Goal: Transaction & Acquisition: Purchase product/service

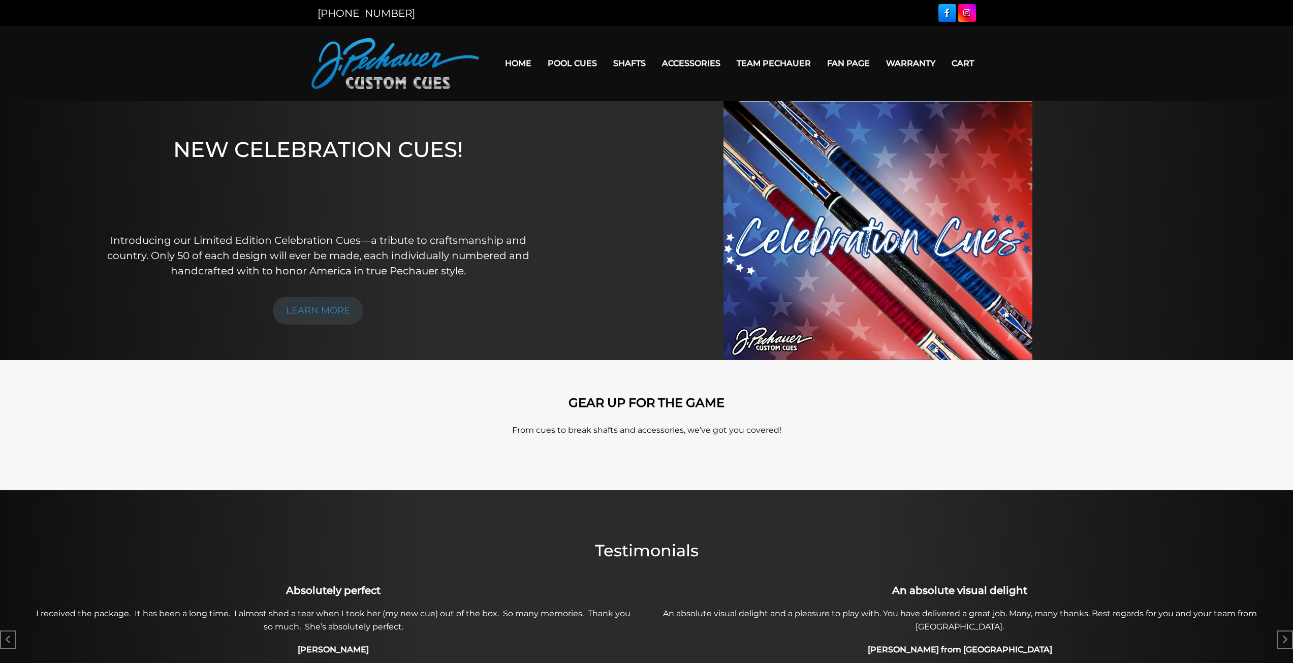
click at [909, 63] on link "Warranty" at bounding box center [911, 63] width 66 height 26
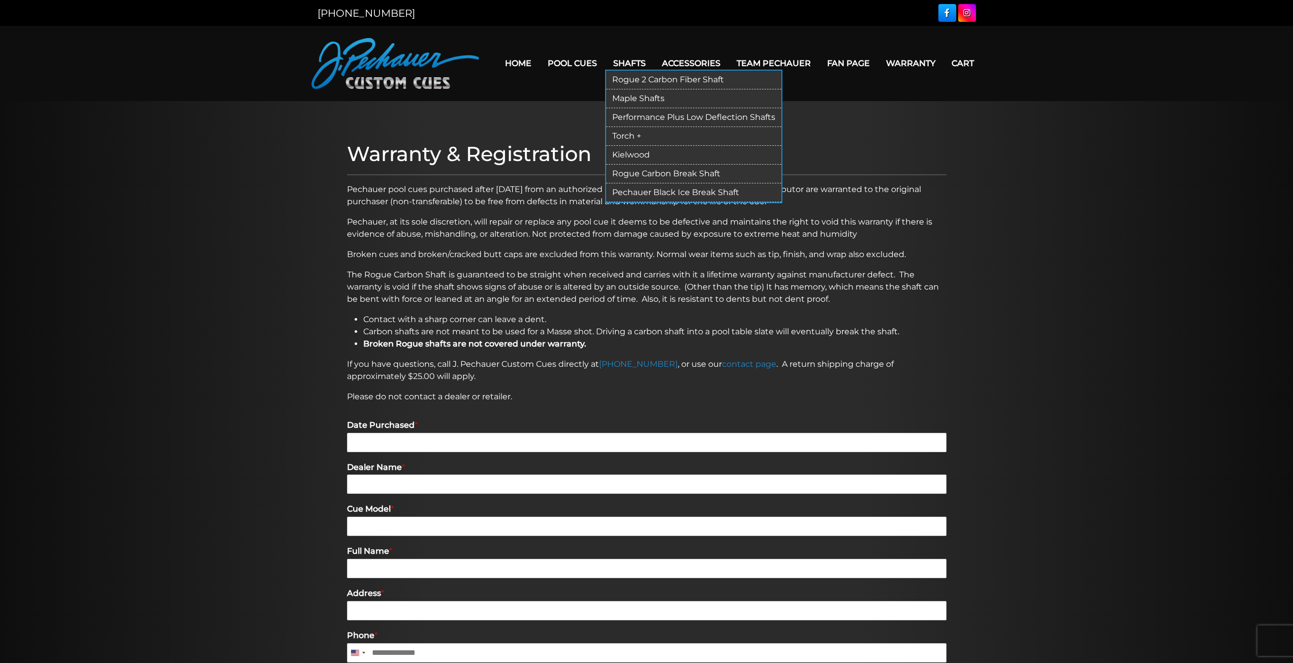
click at [640, 66] on link "Shafts" at bounding box center [629, 63] width 49 height 26
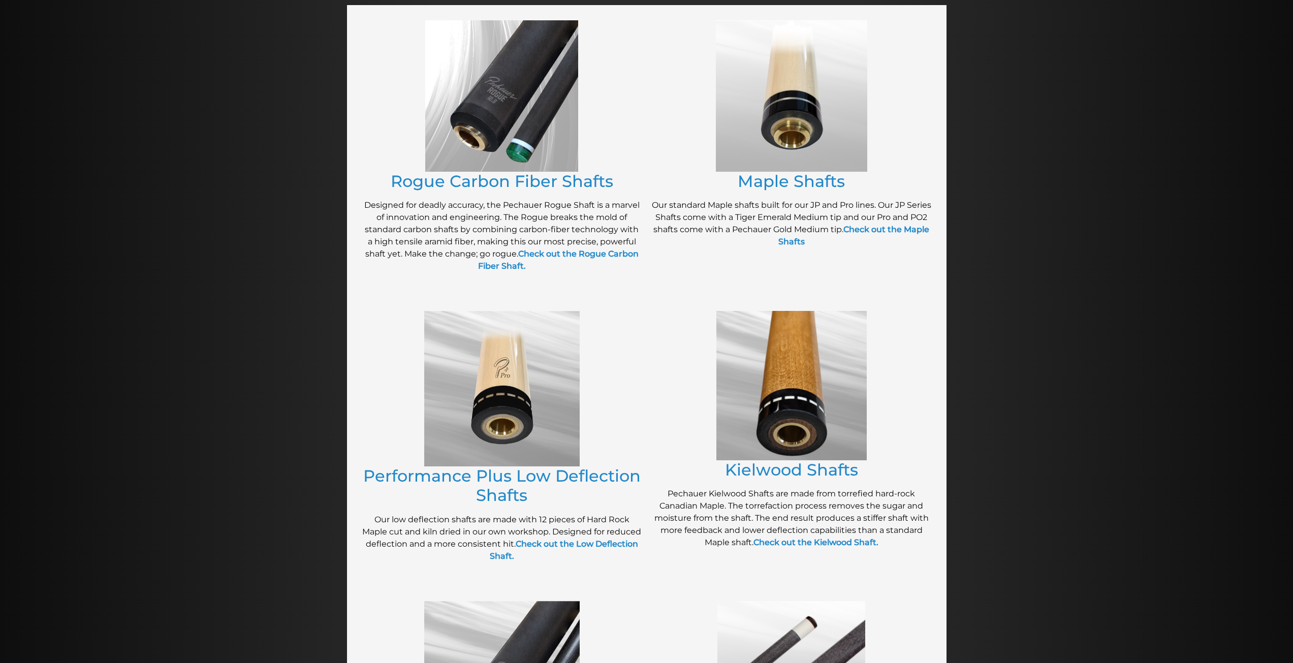
scroll to position [201, 0]
click at [774, 187] on link "Maple Shafts" at bounding box center [791, 182] width 107 height 20
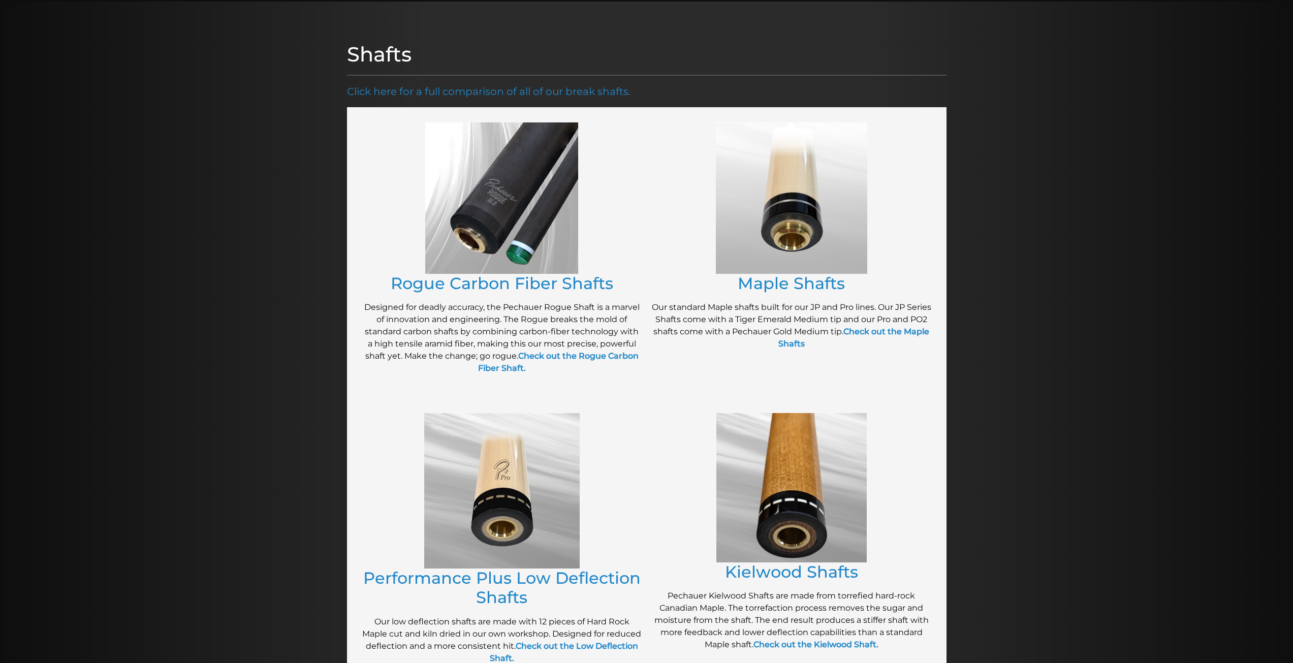
scroll to position [0, 0]
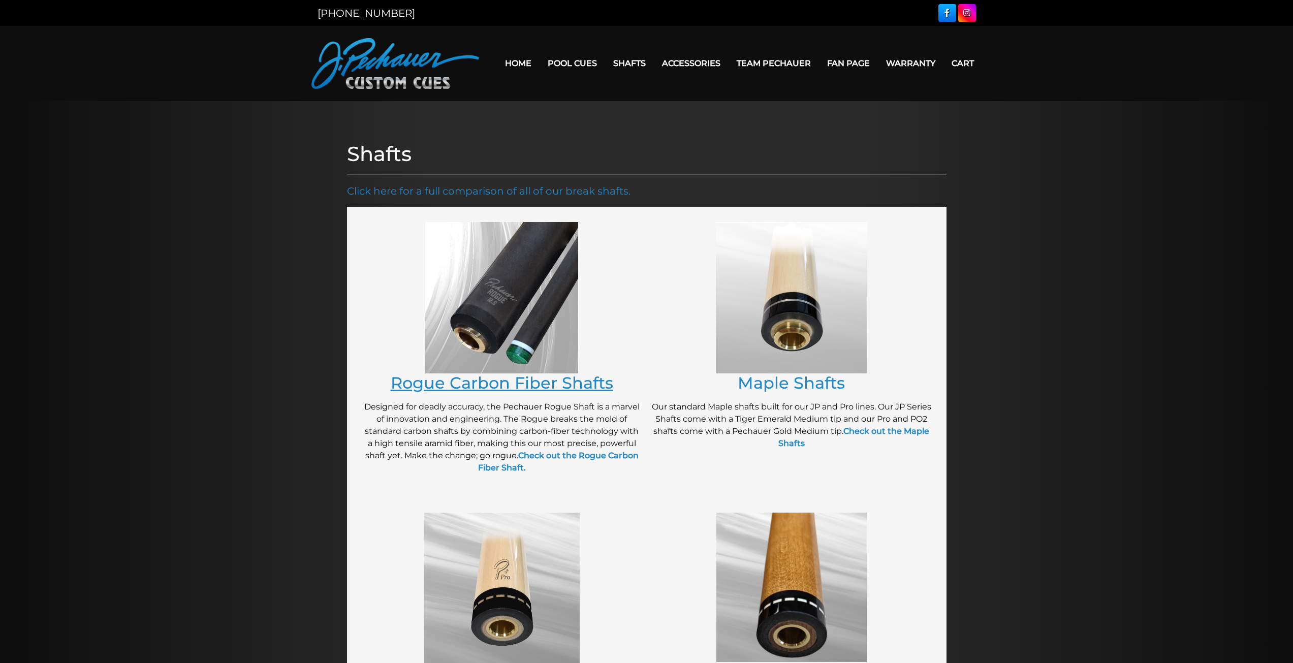
click at [510, 386] on link "Rogue Carbon Fiber Shafts" at bounding box center [502, 383] width 223 height 20
click at [482, 382] on link "Rogue Carbon Fiber Shafts" at bounding box center [502, 383] width 223 height 20
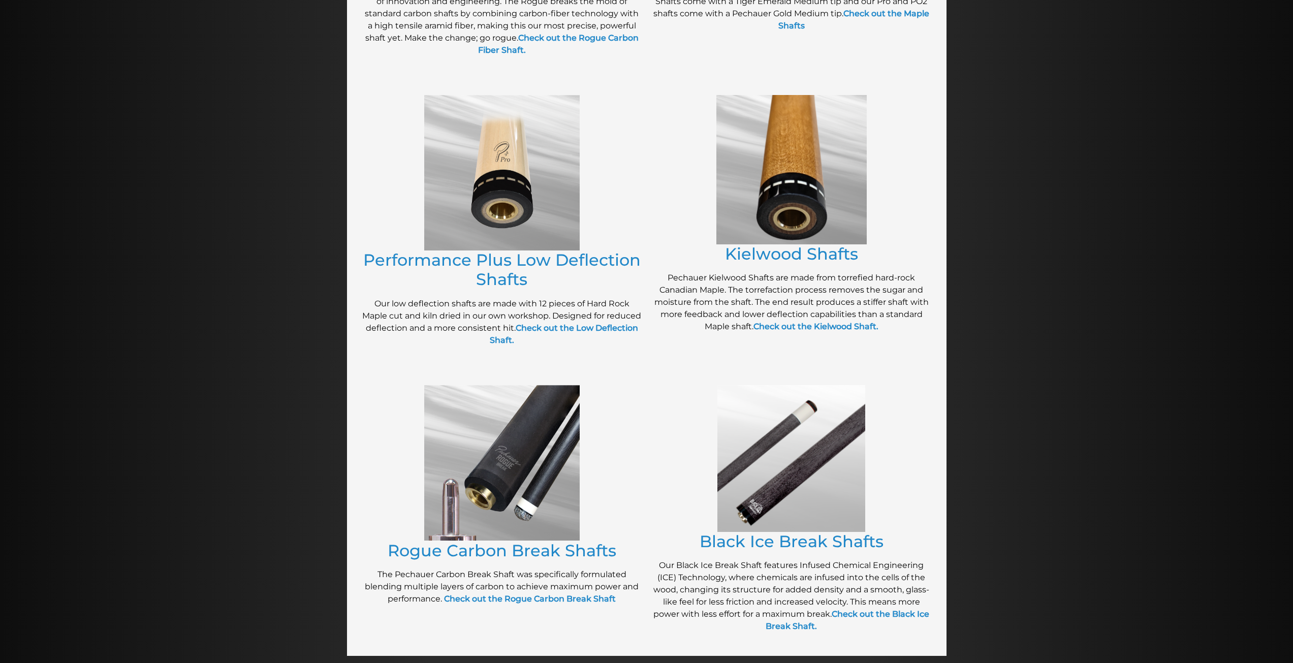
scroll to position [429, 0]
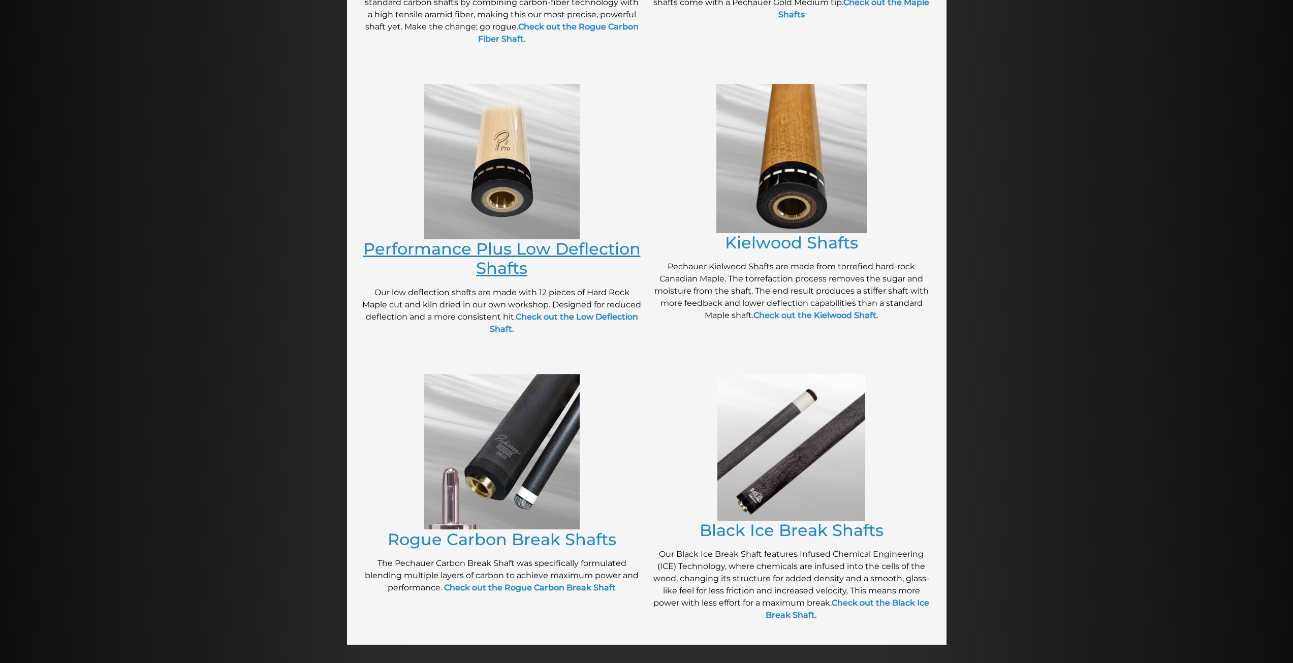
click at [558, 245] on link "Performance Plus Low Deflection Shafts" at bounding box center [501, 258] width 277 height 39
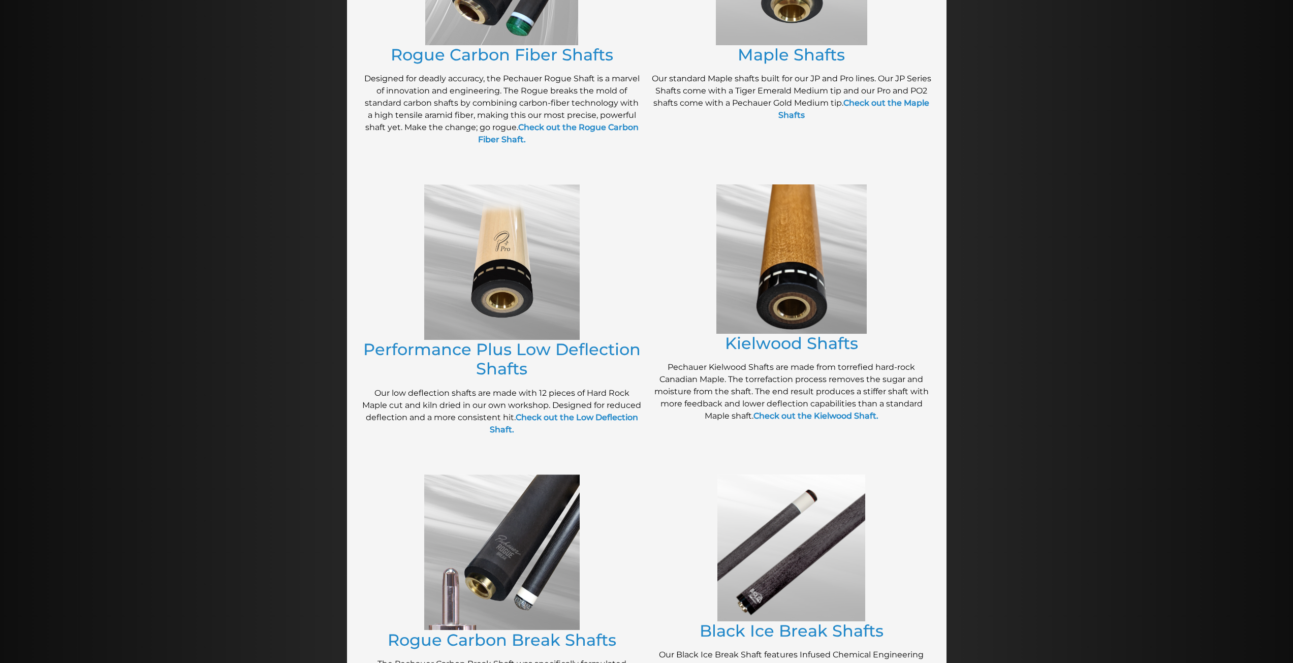
scroll to position [327, 0]
click at [782, 339] on link "Kielwood Shafts" at bounding box center [791, 344] width 133 height 20
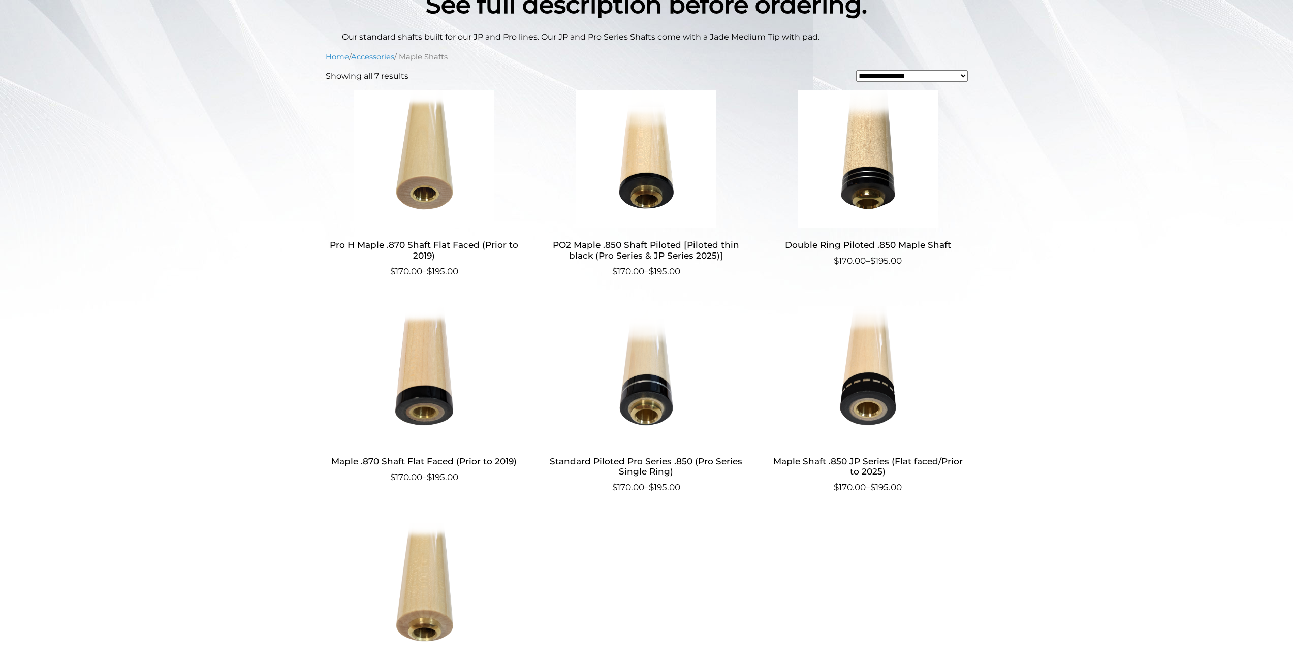
scroll to position [266, 0]
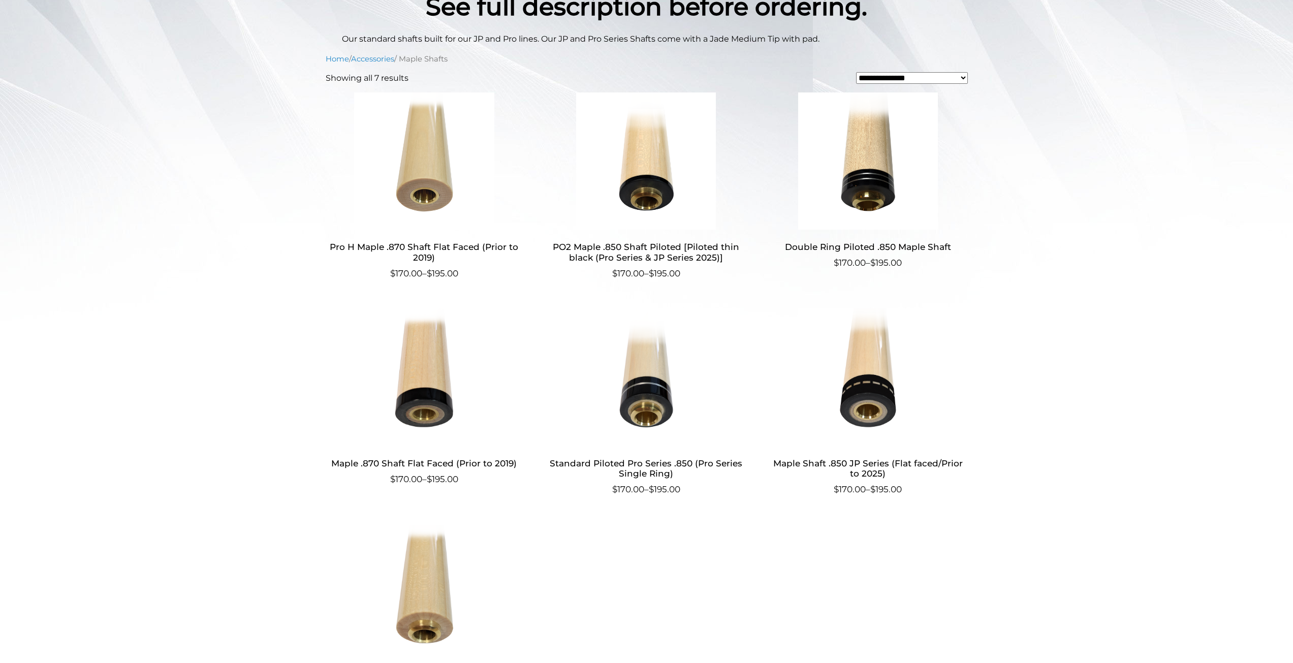
click at [870, 374] on img at bounding box center [868, 376] width 198 height 137
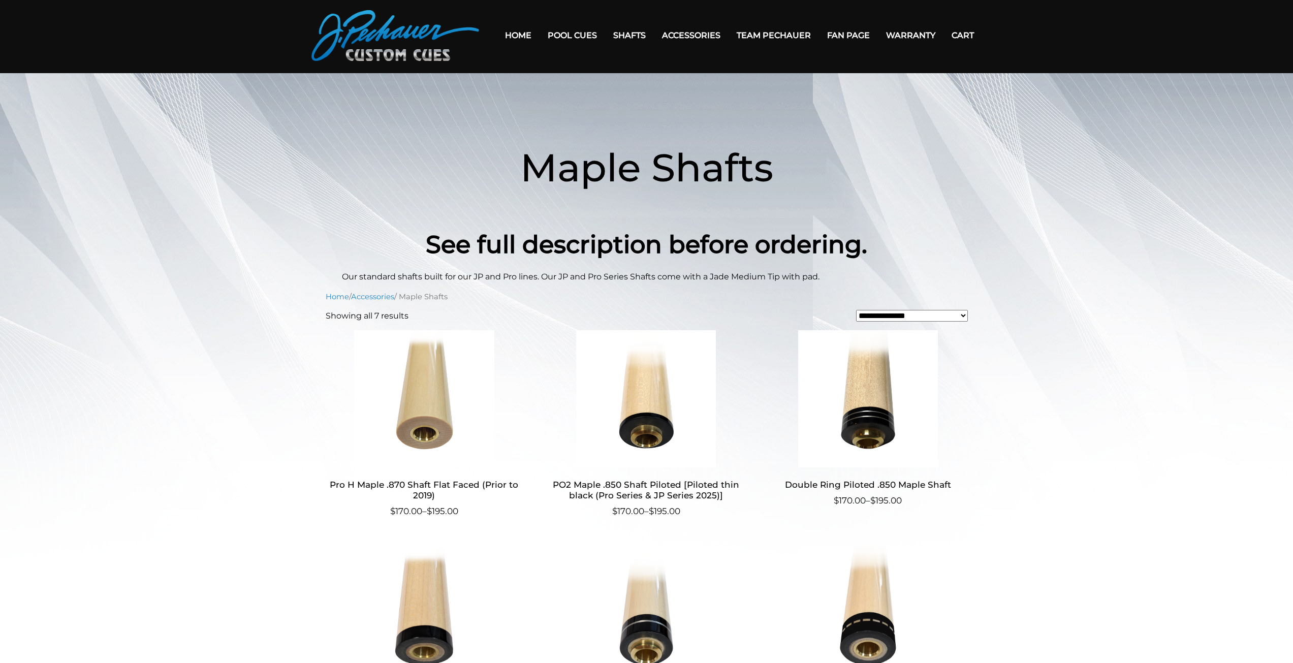
scroll to position [0, 0]
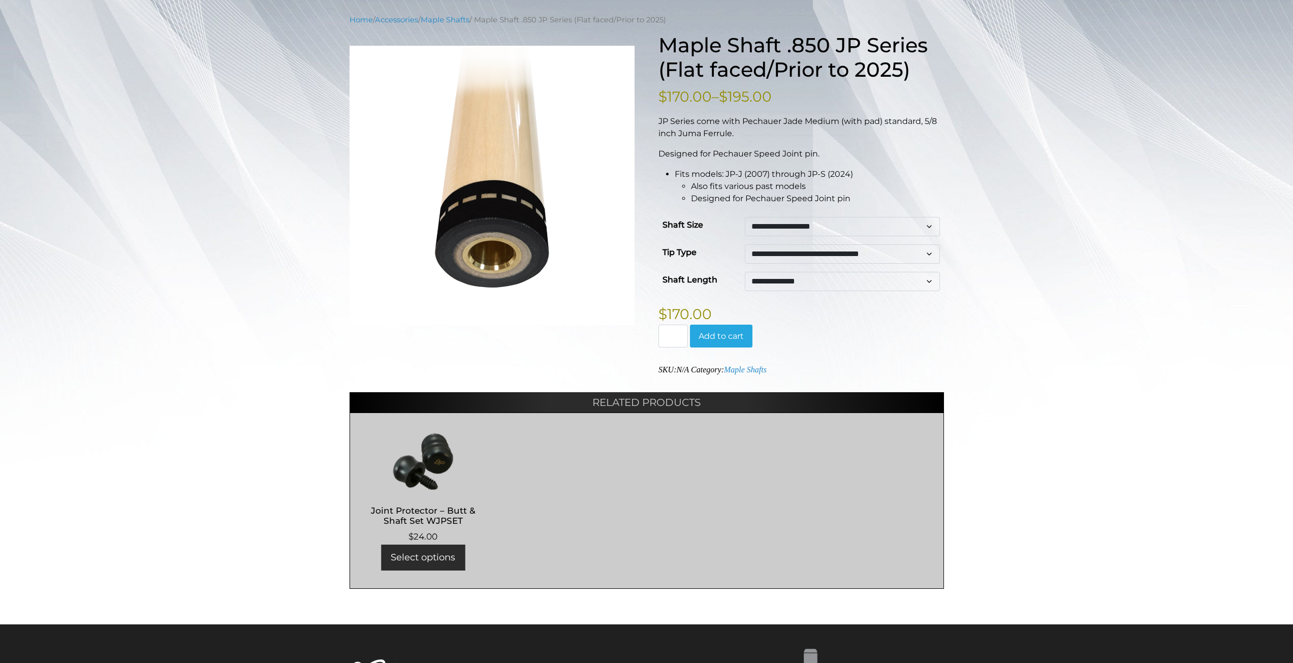
scroll to position [121, 0]
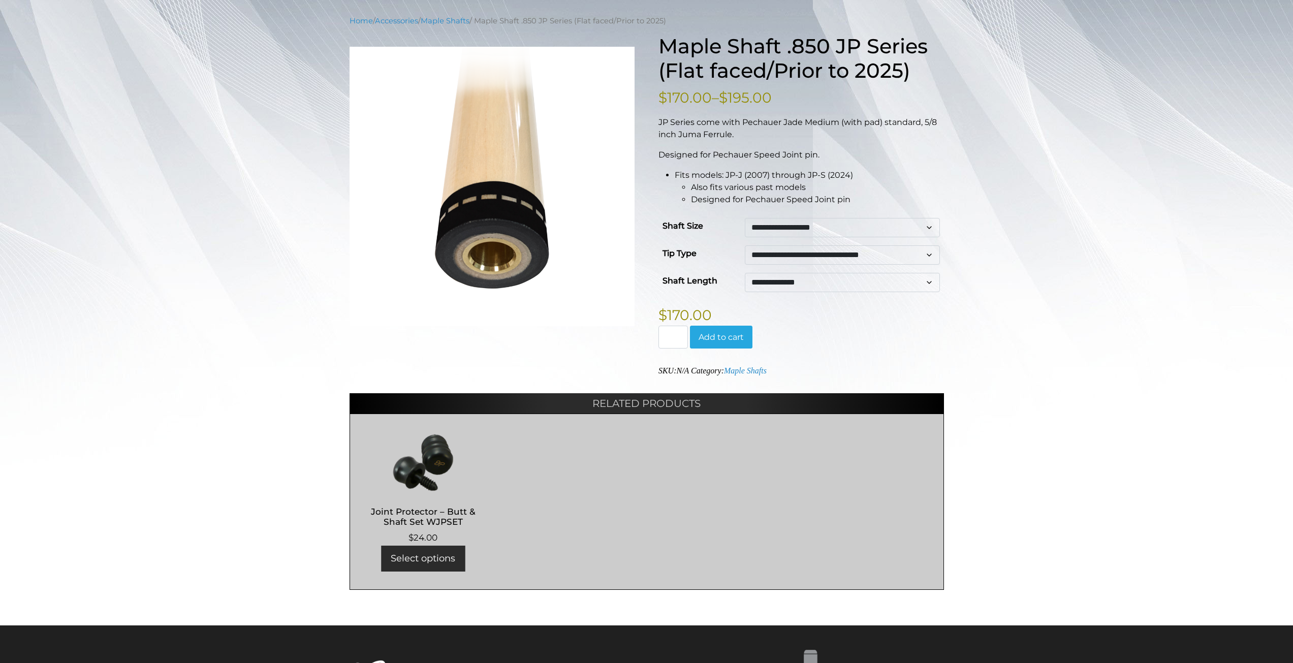
click at [928, 255] on select "**********" at bounding box center [842, 254] width 195 height 19
click at [745, 245] on select "**********" at bounding box center [842, 254] width 195 height 19
click at [919, 227] on select "**********" at bounding box center [842, 227] width 195 height 19
click at [745, 218] on select "**********" at bounding box center [842, 227] width 195 height 19
click at [890, 280] on select "**********" at bounding box center [842, 282] width 195 height 19
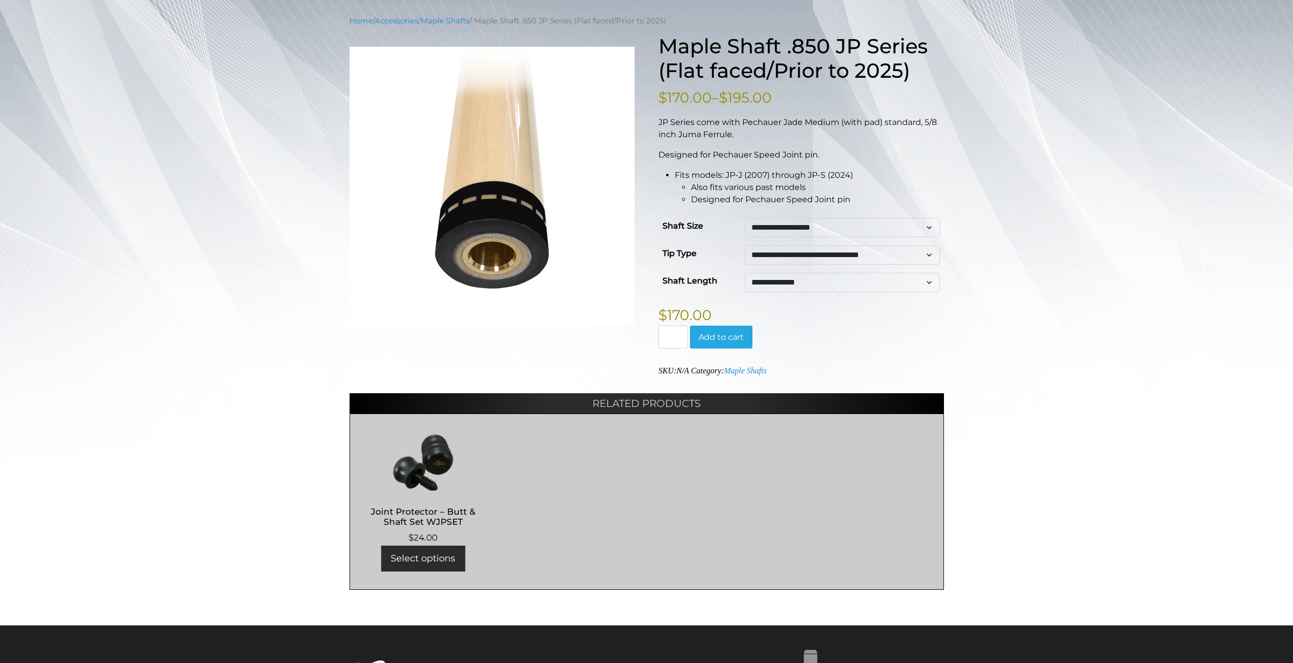
click at [745, 273] on select "**********" at bounding box center [842, 282] width 195 height 19
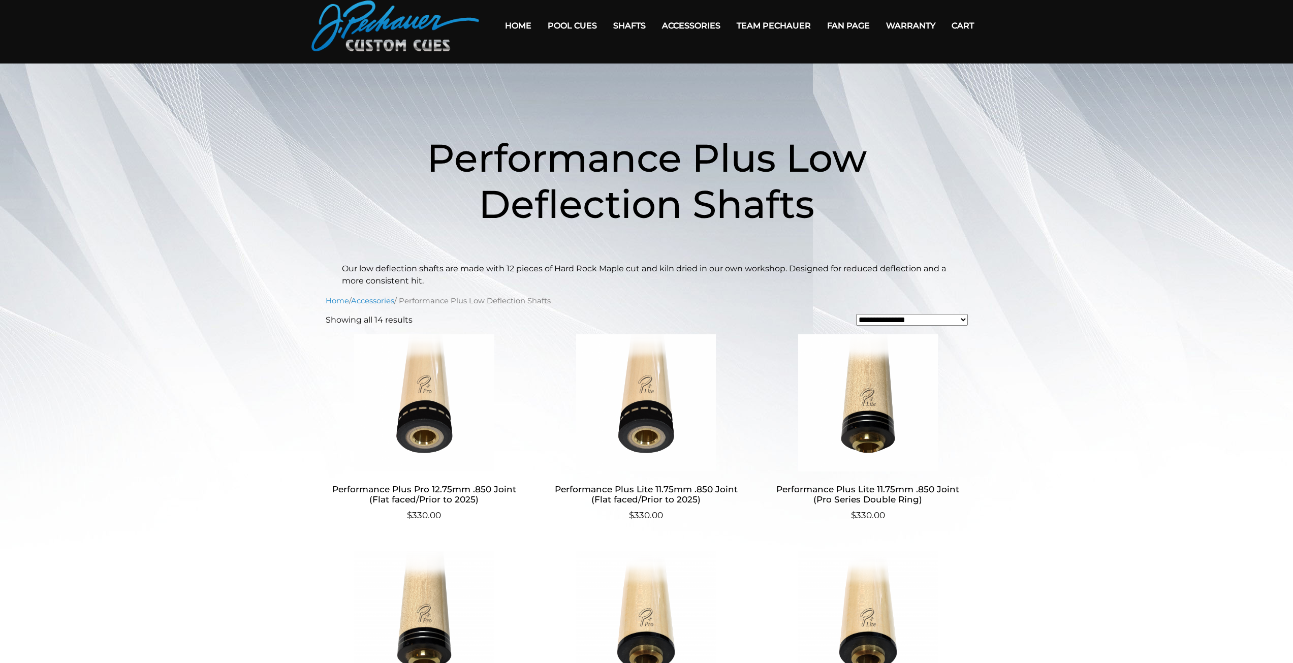
scroll to position [36, 0]
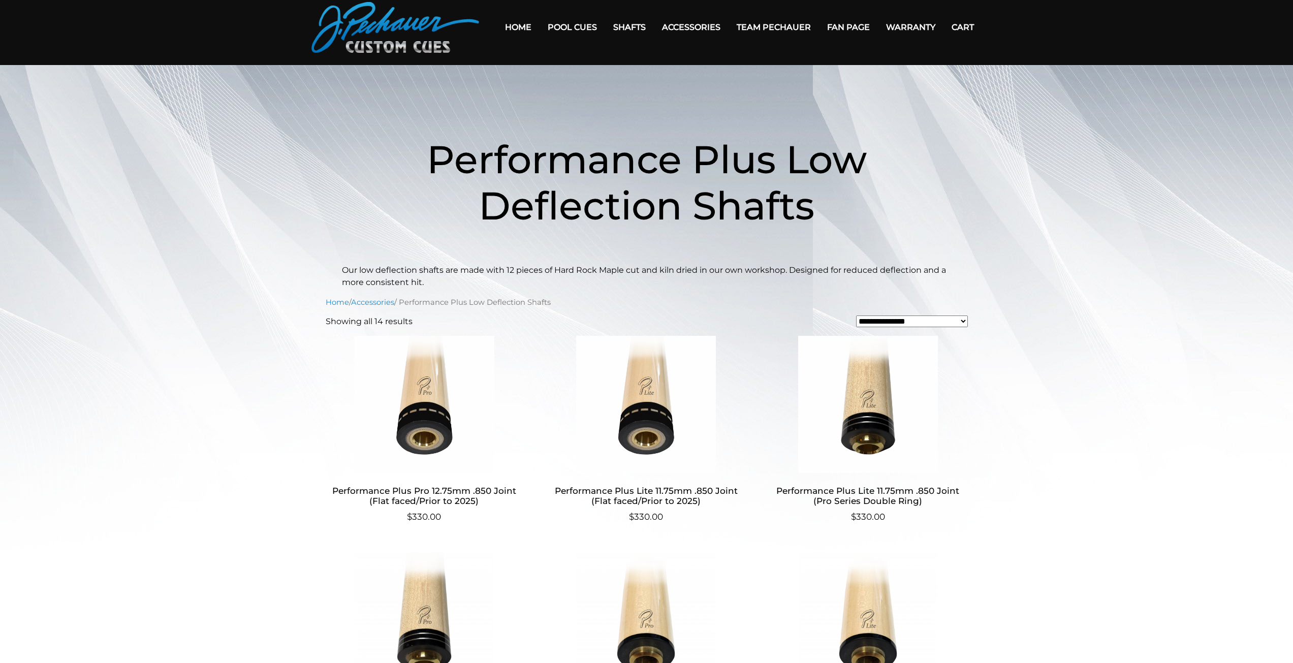
drag, startPoint x: 851, startPoint y: 333, endPoint x: 857, endPoint y: 332, distance: 6.2
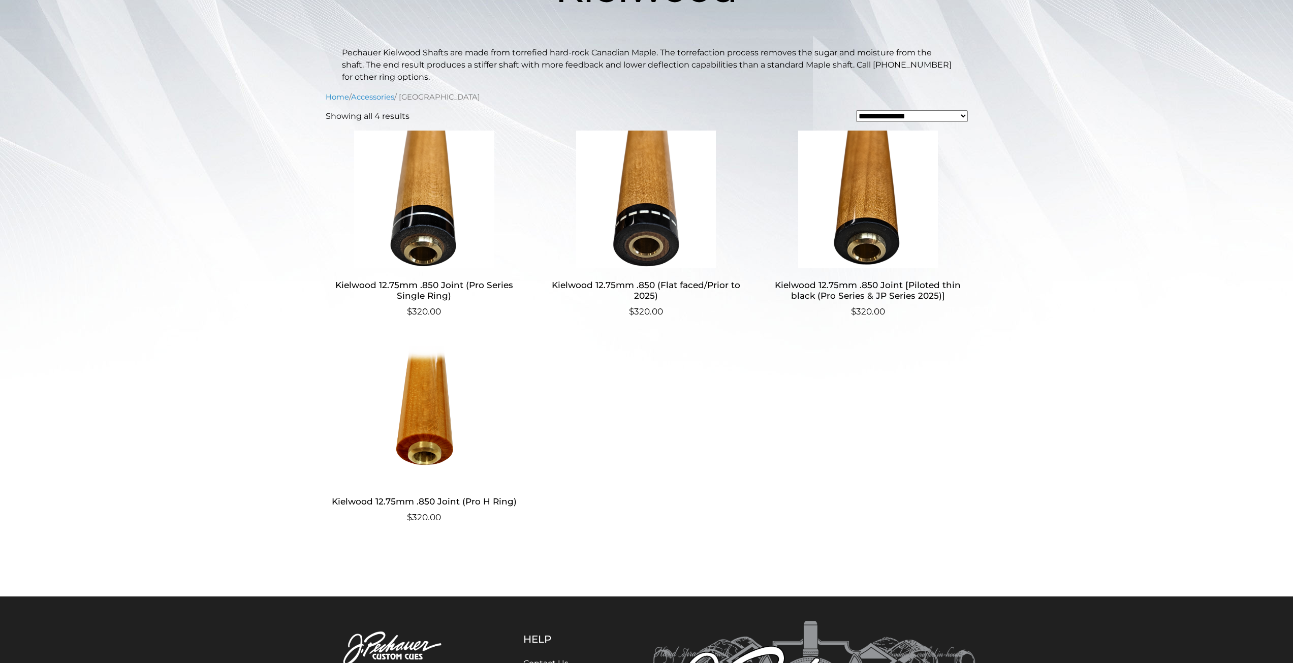
scroll to position [208, 0]
click at [642, 216] on img at bounding box center [646, 198] width 198 height 137
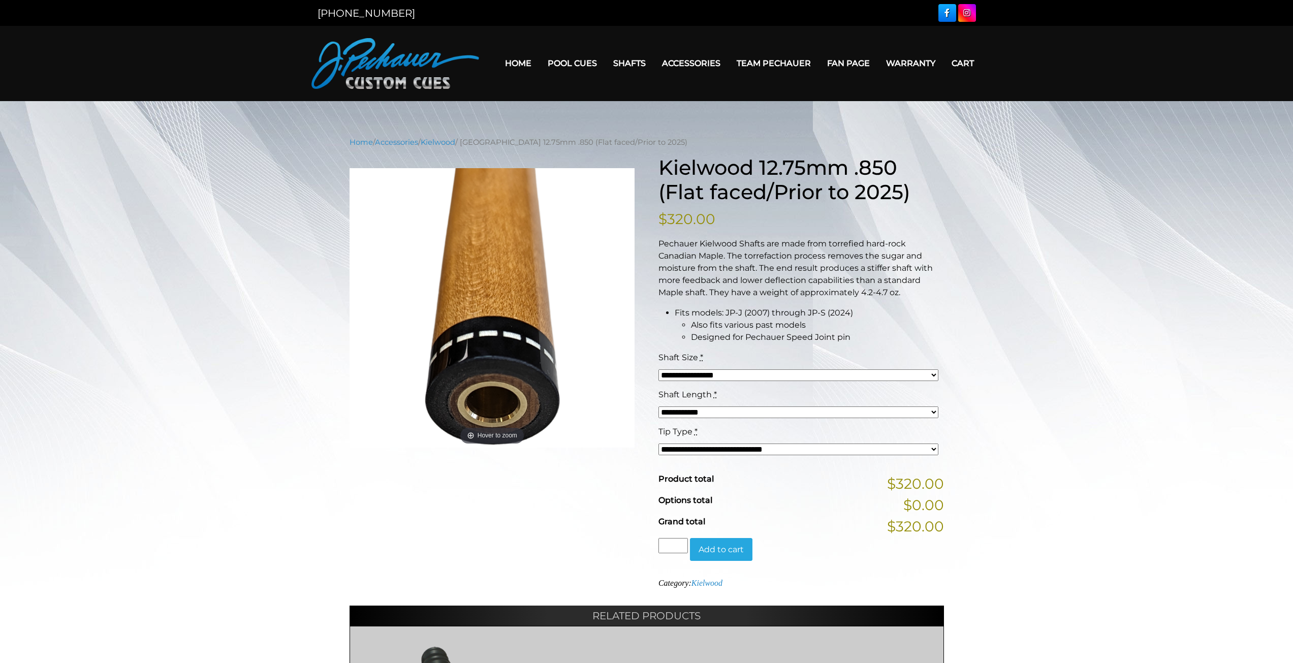
click at [934, 451] on select "**********" at bounding box center [798, 450] width 280 height 12
click at [658, 444] on select "**********" at bounding box center [798, 450] width 280 height 12
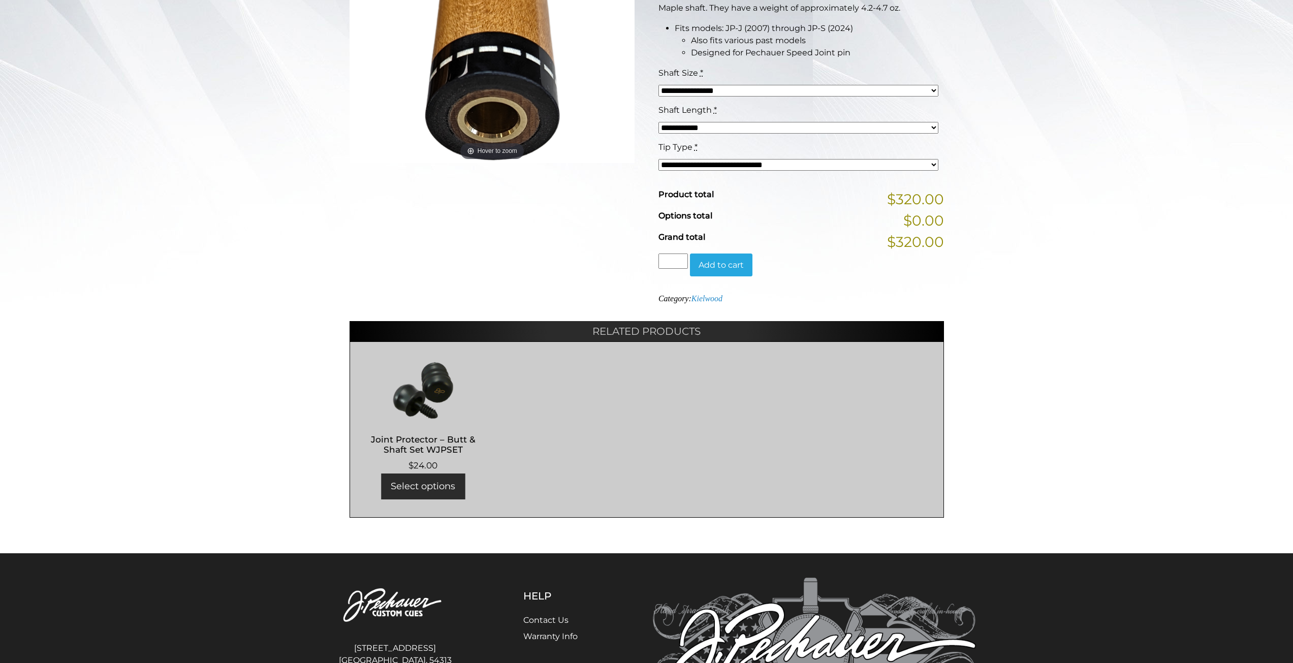
scroll to position [292, 0]
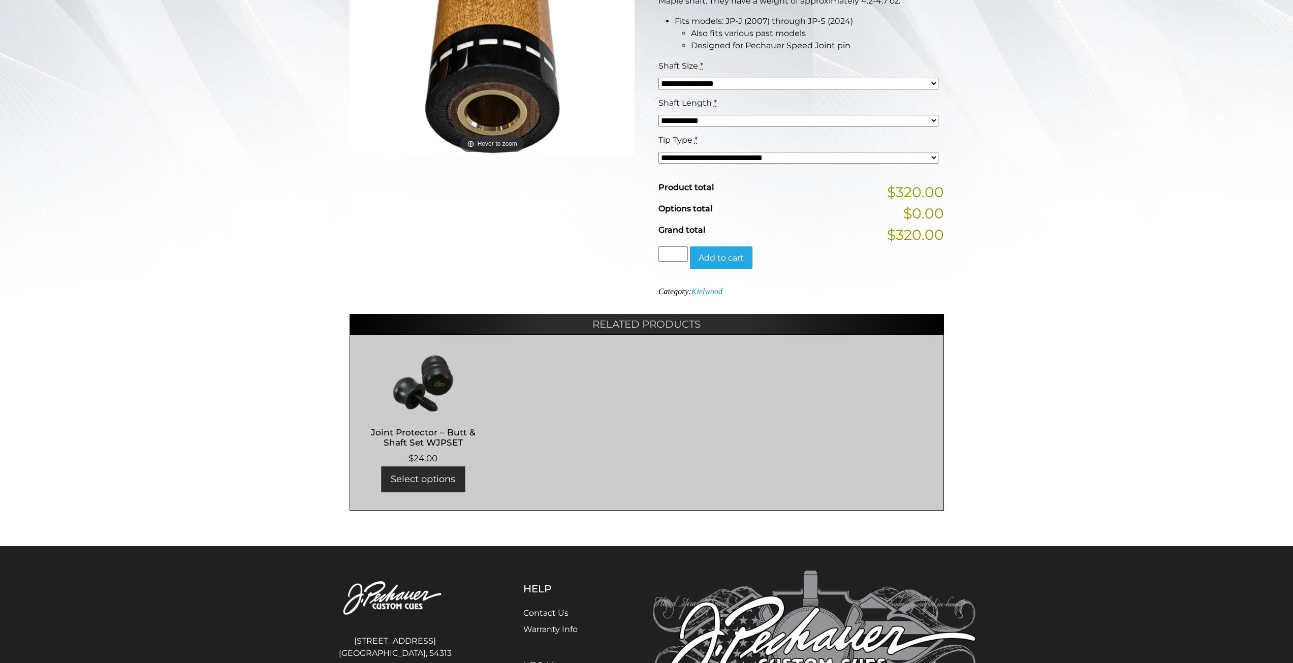
drag, startPoint x: 1029, startPoint y: 341, endPoint x: 1023, endPoint y: 334, distance: 9.8
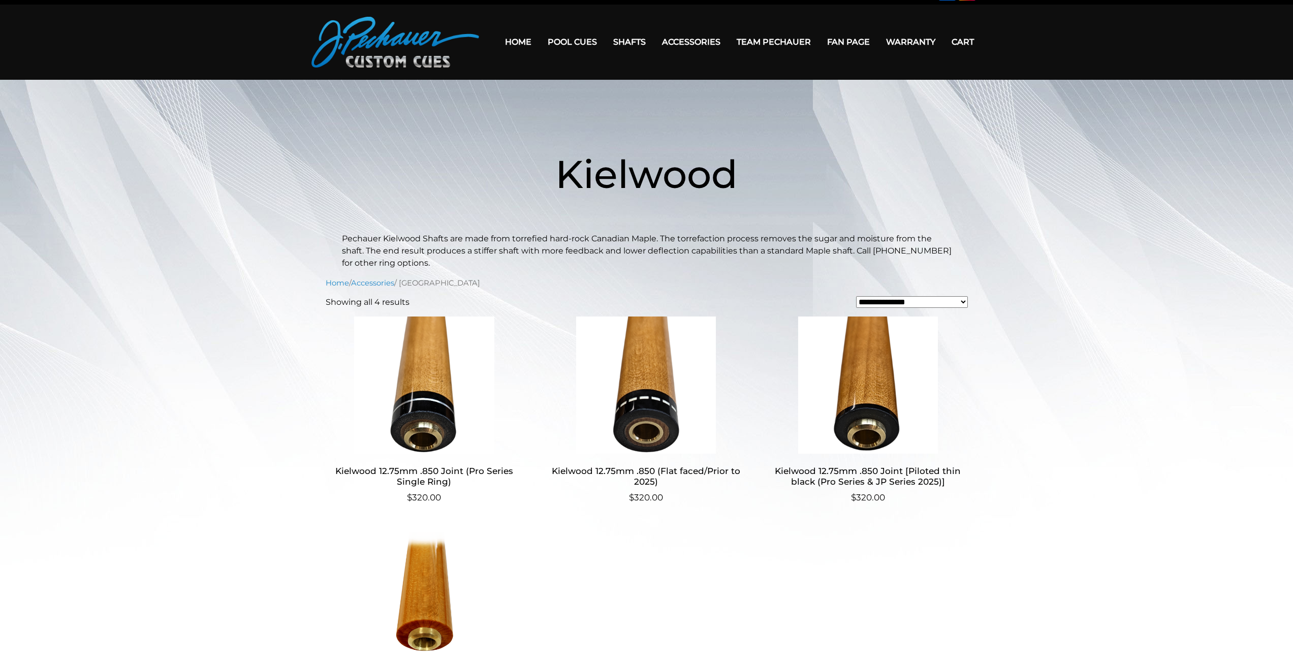
scroll to position [17, 0]
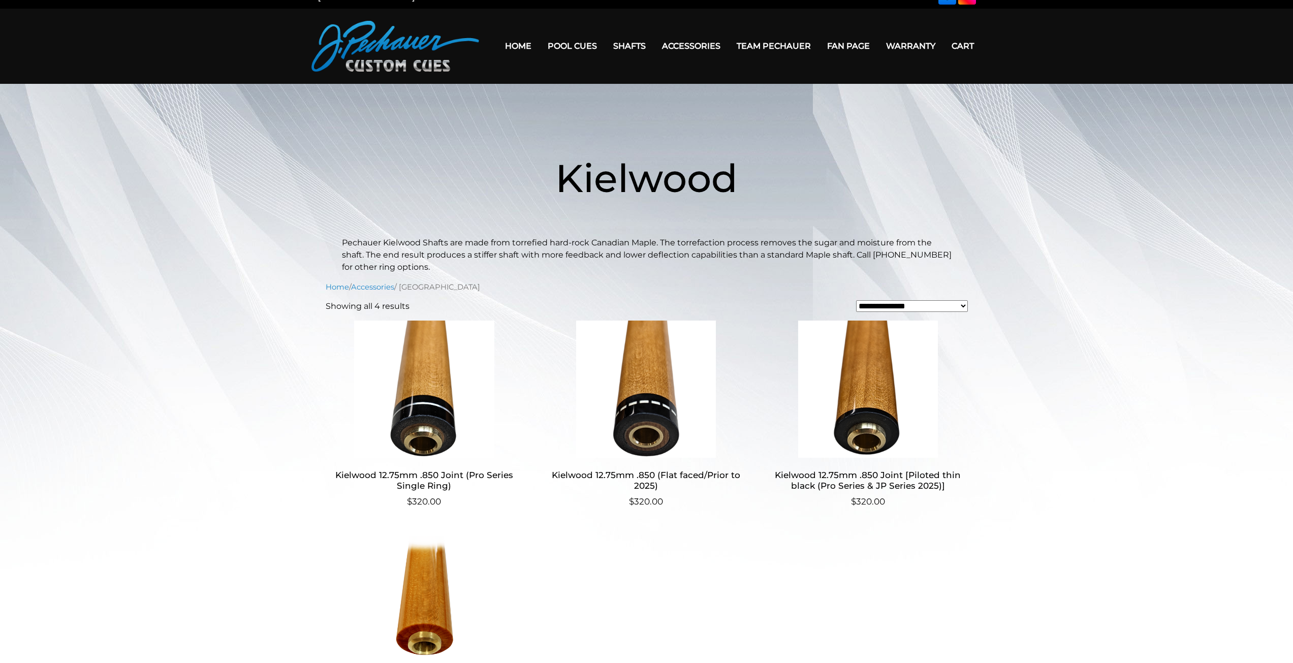
drag, startPoint x: 1005, startPoint y: 344, endPoint x: 1012, endPoint y: 342, distance: 6.8
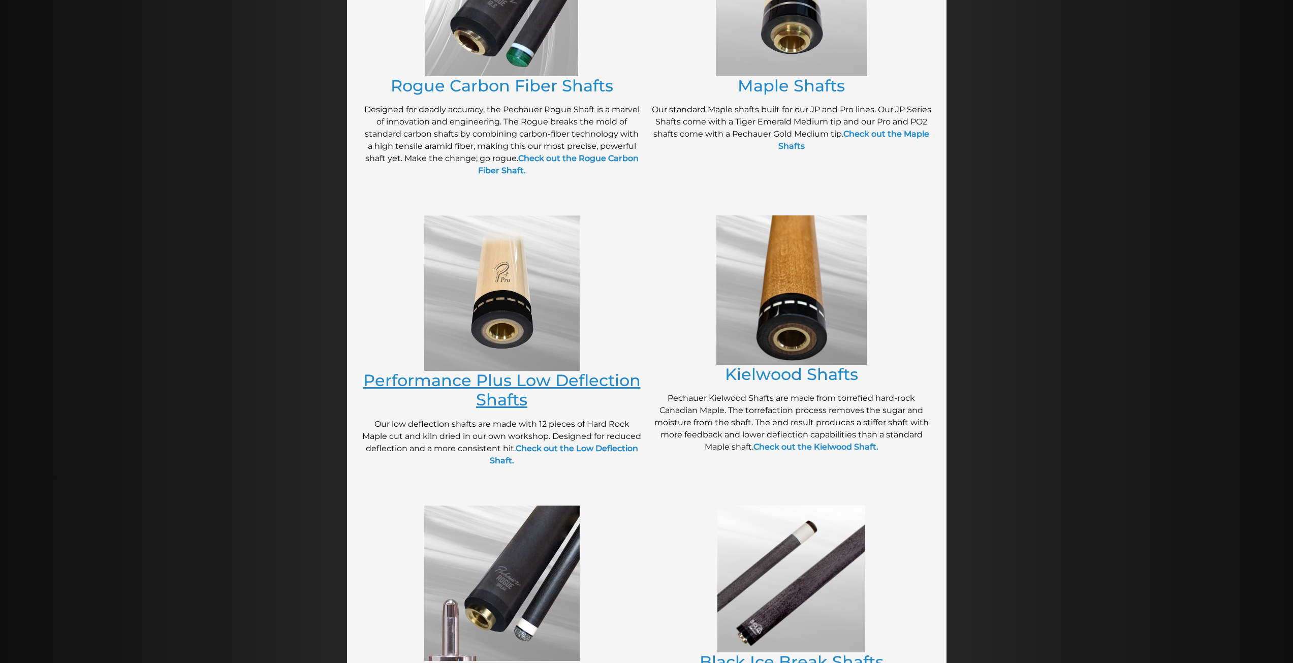
scroll to position [303, 0]
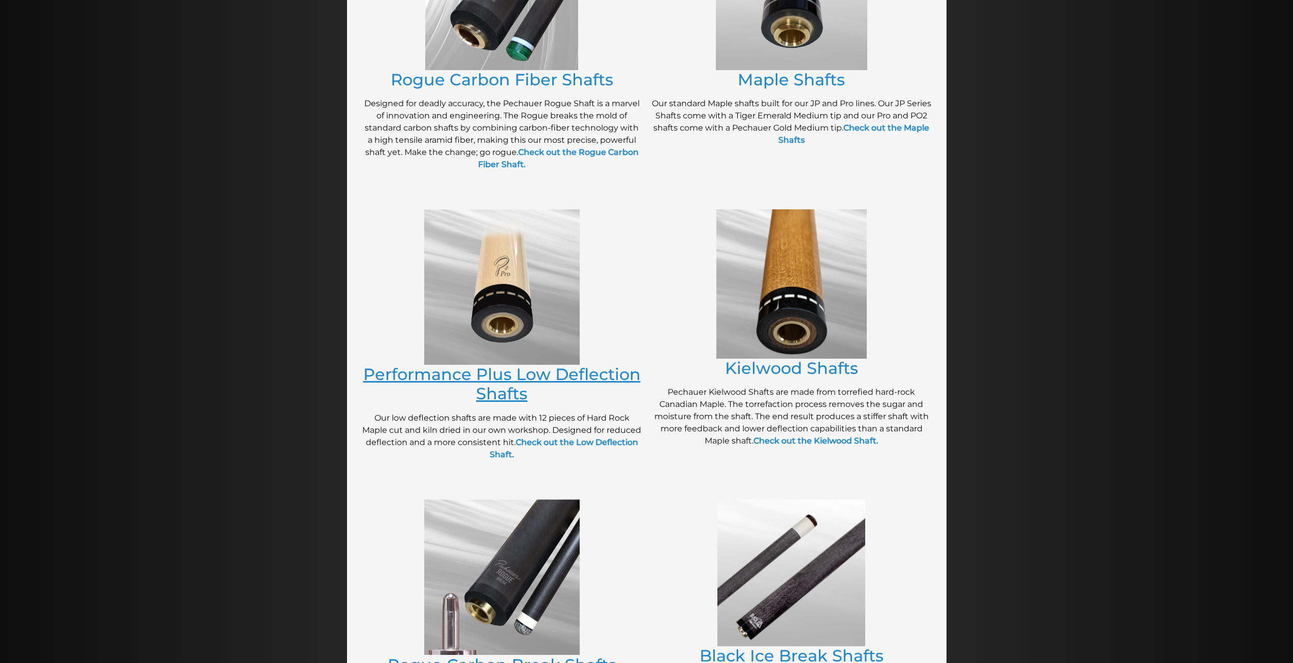
click at [529, 375] on link "Performance Plus Low Deflection Shafts" at bounding box center [501, 383] width 277 height 39
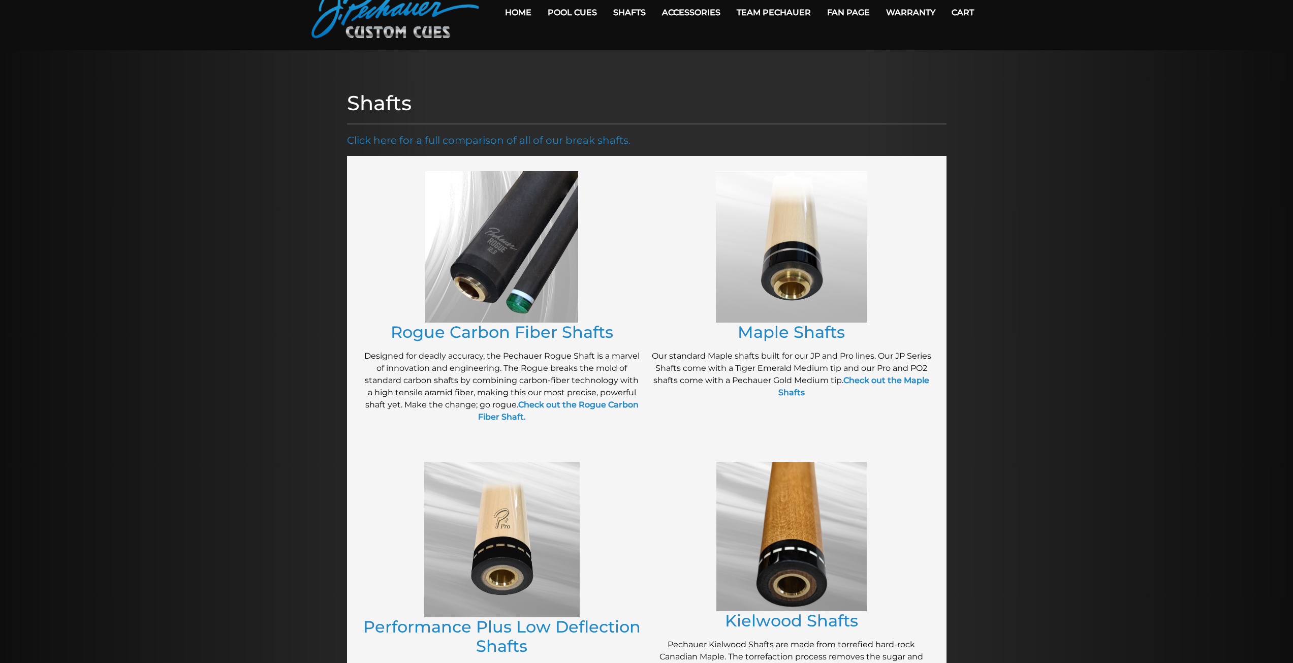
scroll to position [0, 0]
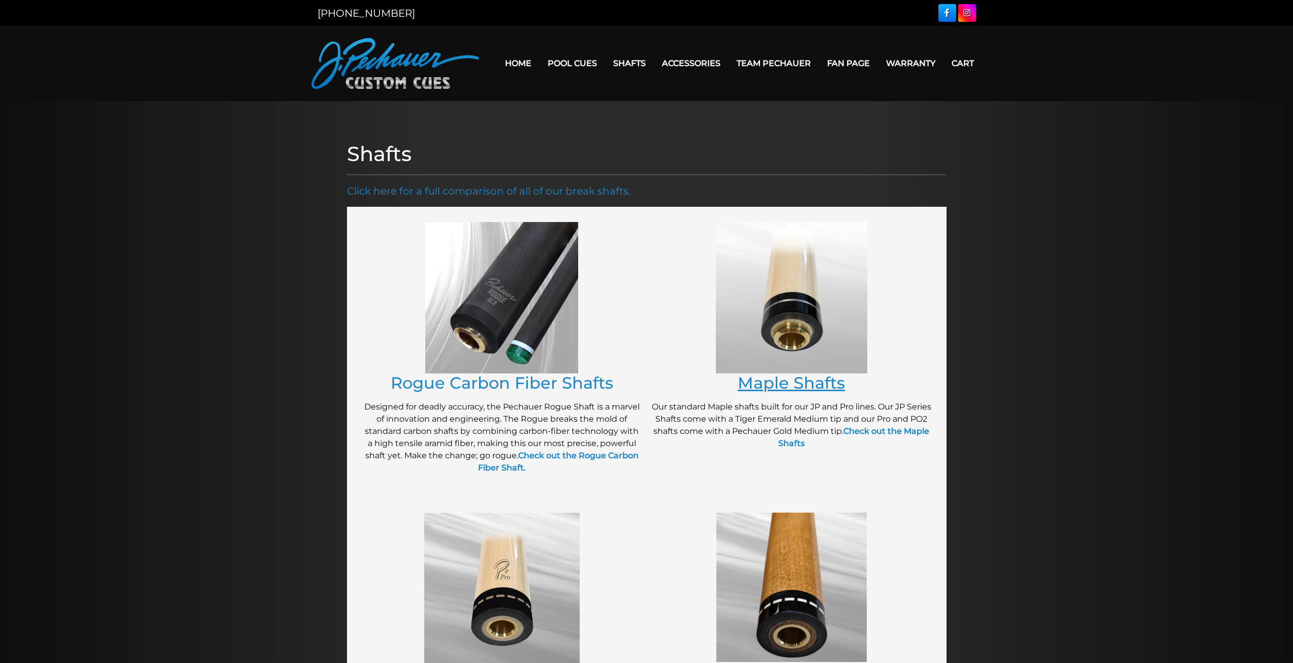
click at [797, 378] on link "Maple Shafts" at bounding box center [791, 383] width 107 height 20
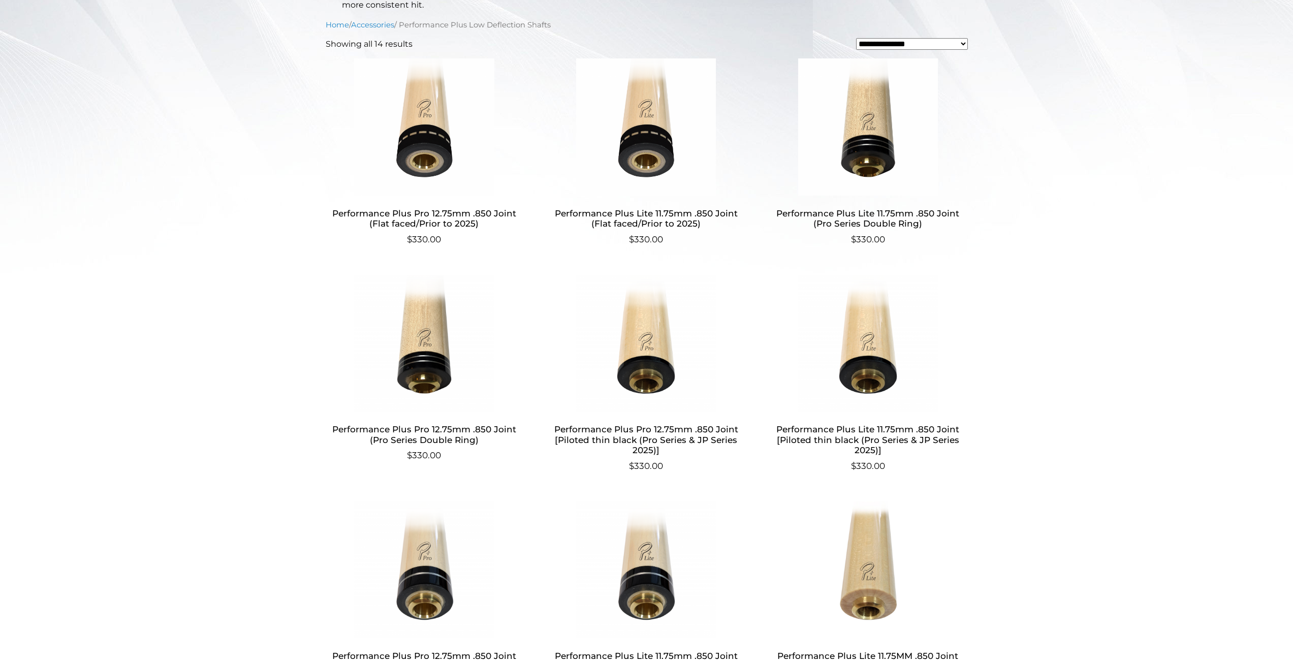
scroll to position [310, 0]
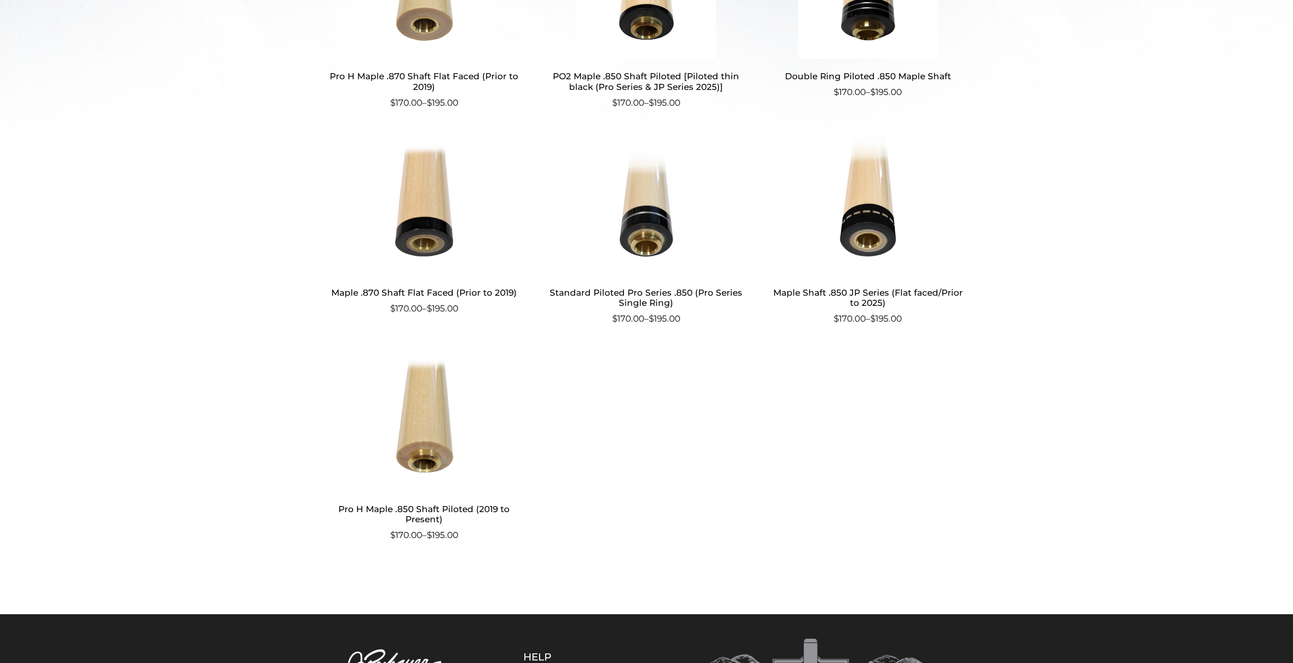
scroll to position [433, 0]
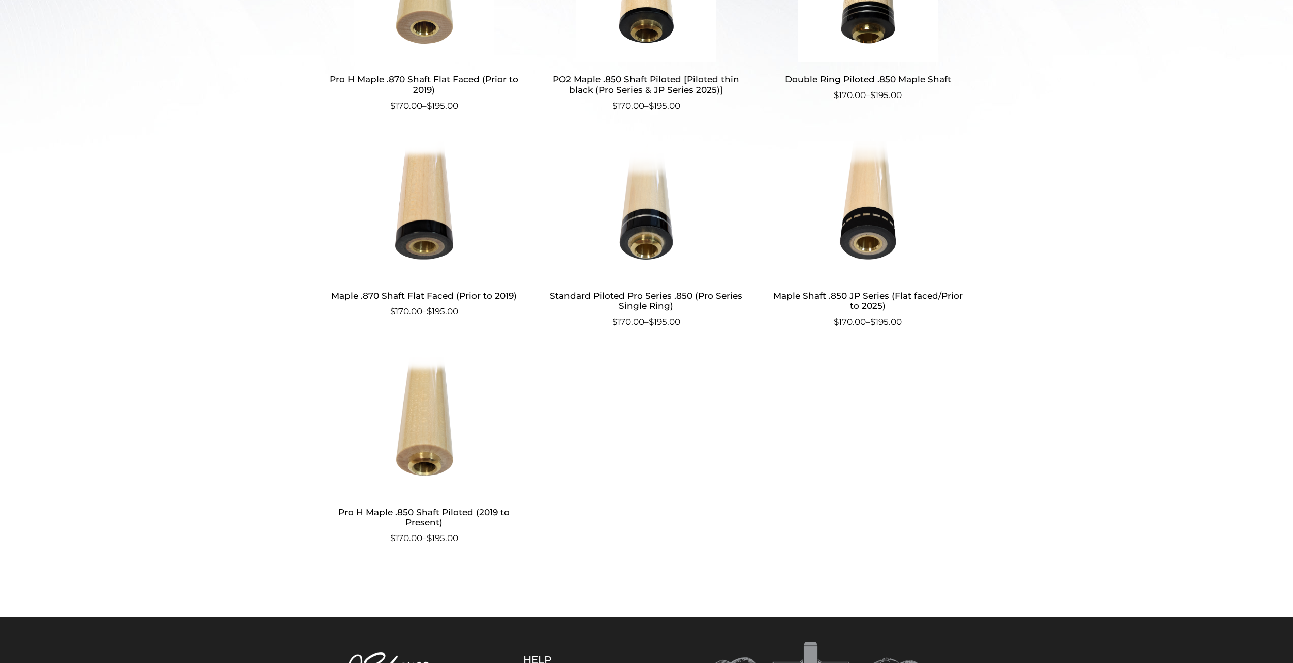
click at [851, 224] on img at bounding box center [868, 209] width 198 height 137
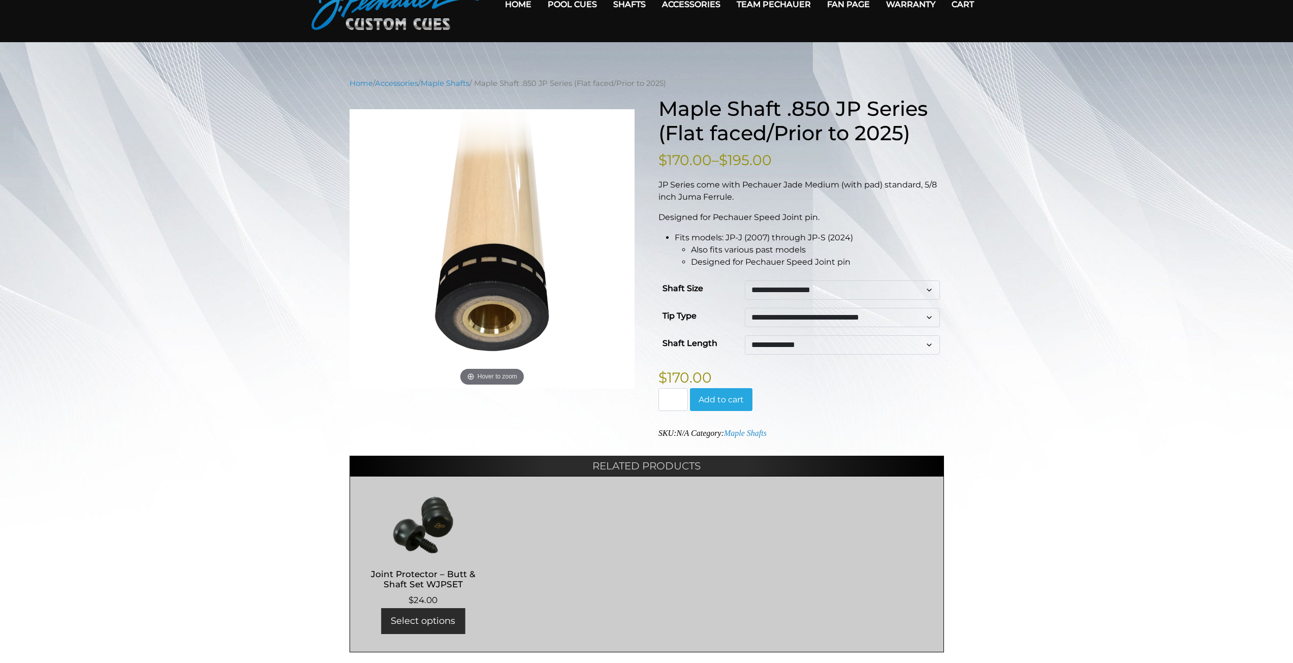
scroll to position [47, 0]
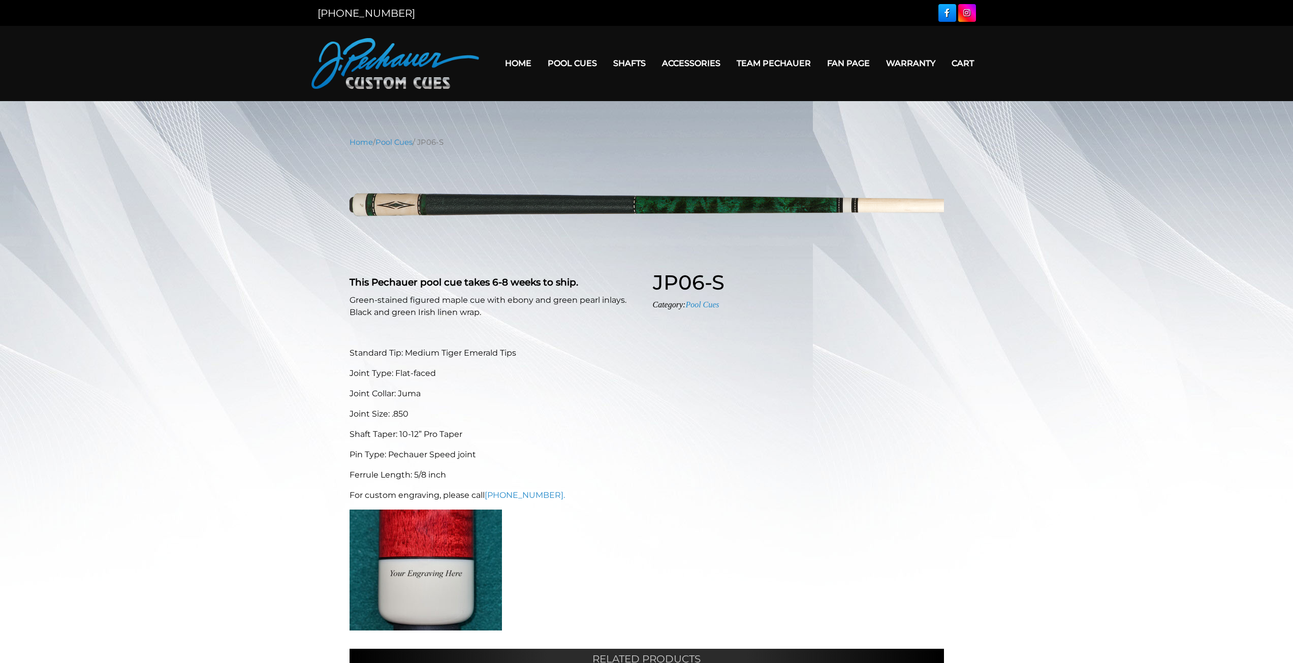
select select "*****"
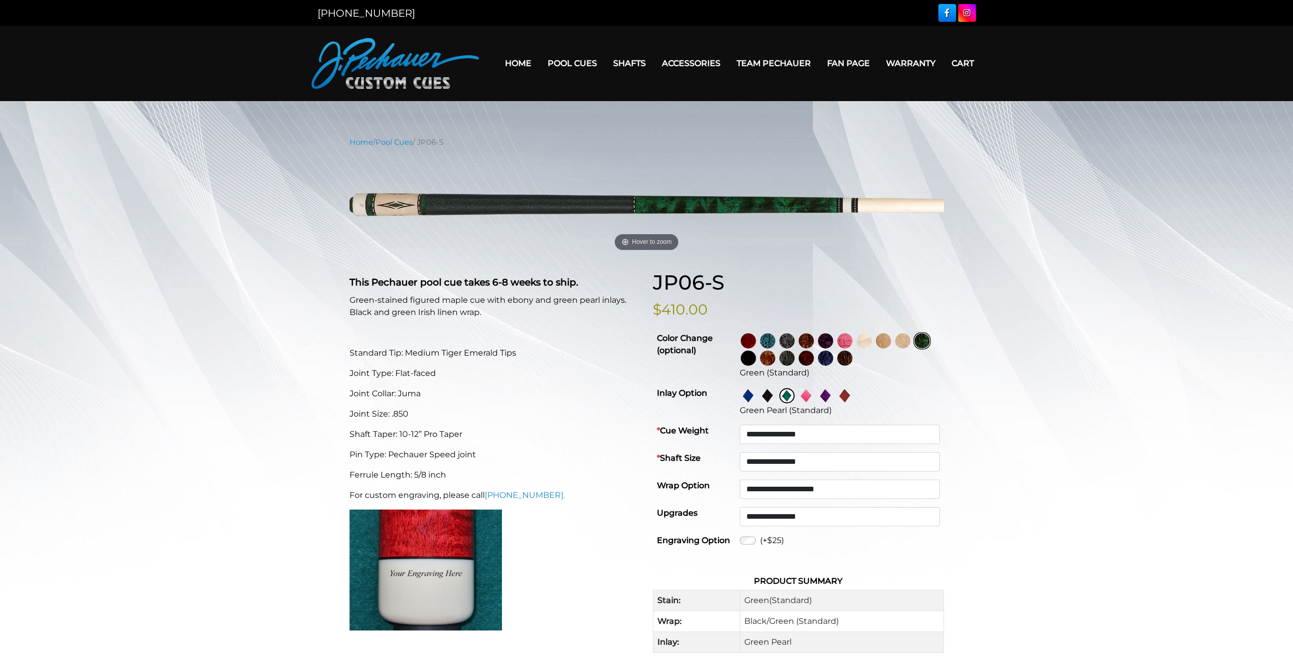
select select "*****"
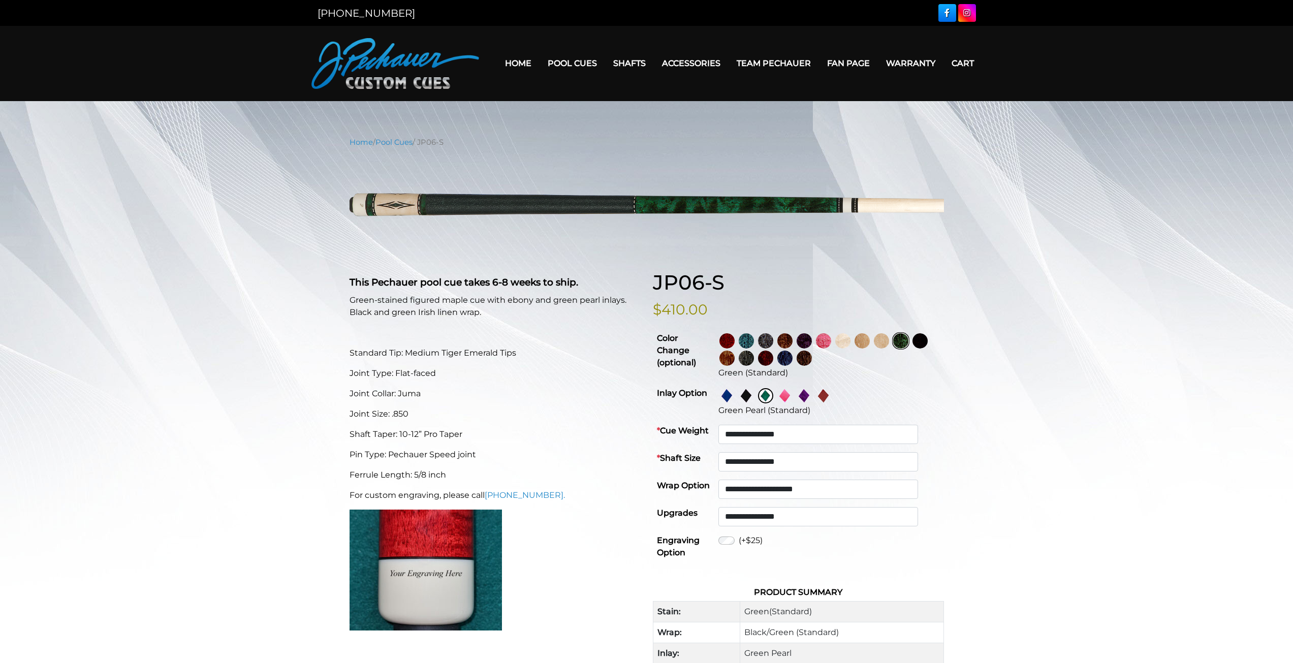
click at [793, 394] on img at bounding box center [784, 395] width 15 height 15
click at [812, 394] on img at bounding box center [804, 395] width 15 height 15
click at [831, 395] on img at bounding box center [823, 395] width 15 height 15
click at [754, 394] on img at bounding box center [746, 395] width 15 height 15
click at [773, 398] on img at bounding box center [765, 395] width 15 height 15
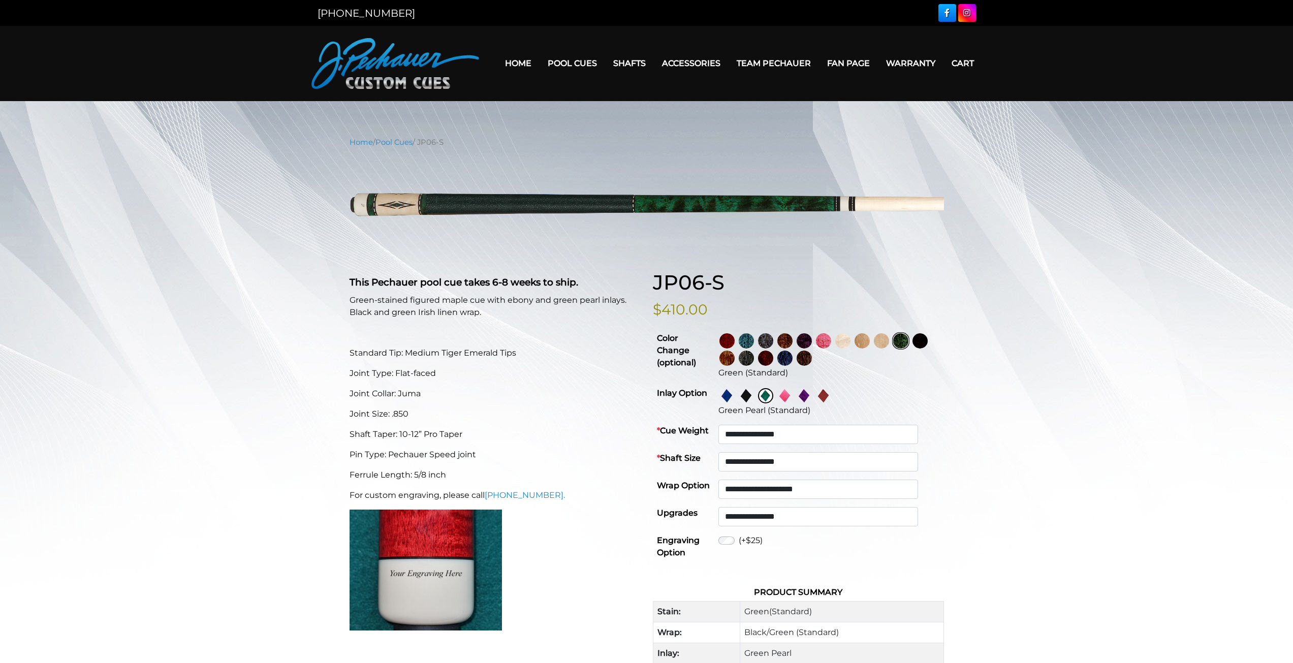
click at [735, 396] on img at bounding box center [726, 395] width 15 height 15
click at [773, 392] on img at bounding box center [765, 395] width 15 height 15
click at [793, 397] on img at bounding box center [784, 395] width 15 height 15
click at [773, 399] on img at bounding box center [765, 395] width 15 height 15
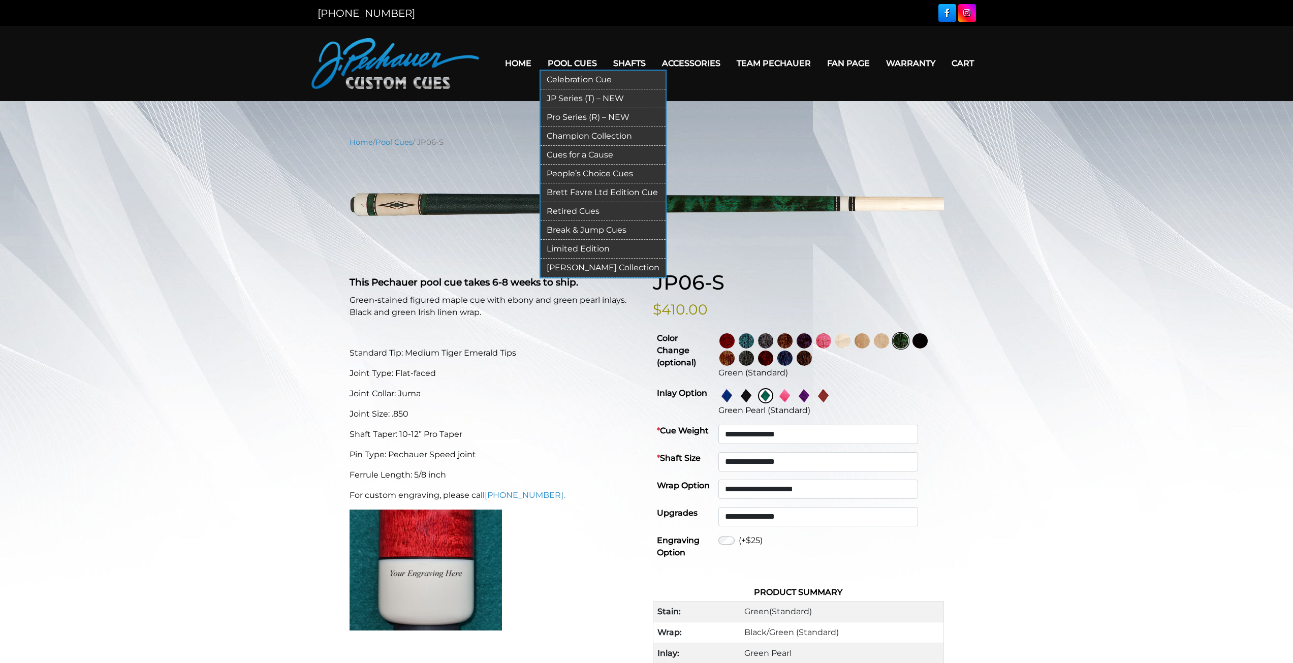
click at [572, 78] on link "Celebration Cue" at bounding box center [603, 80] width 125 height 19
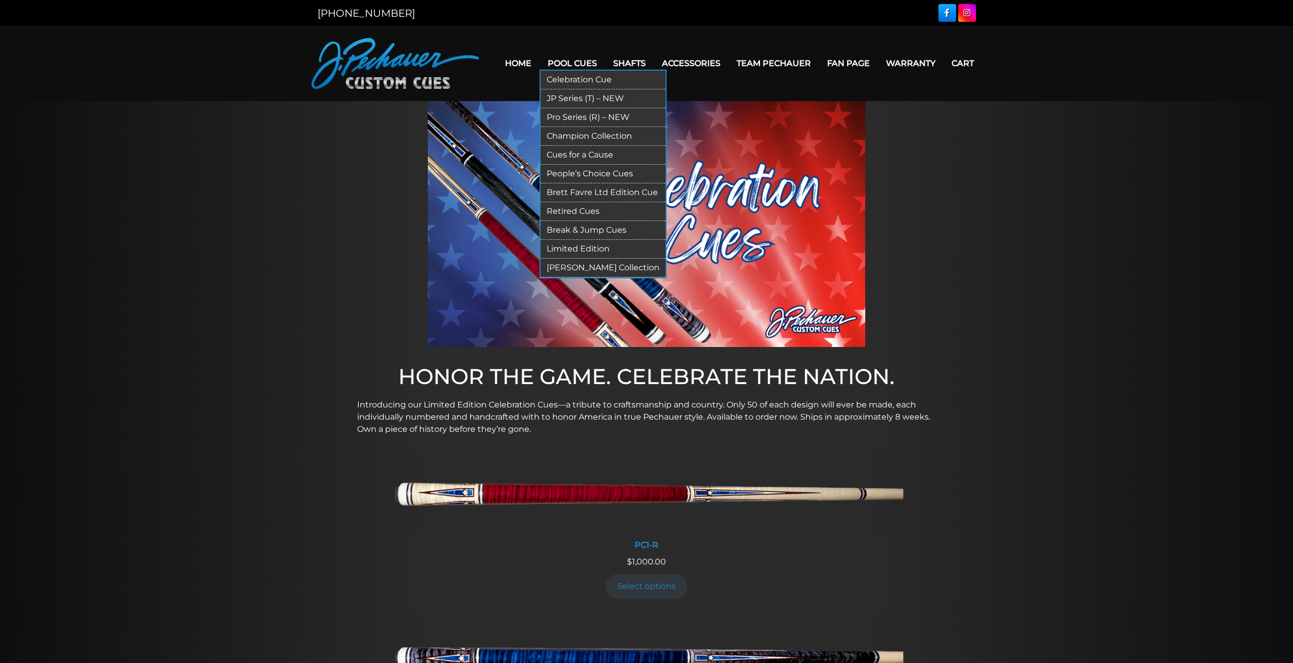
click at [570, 119] on link "Pro Series (R) – NEW" at bounding box center [603, 117] width 125 height 19
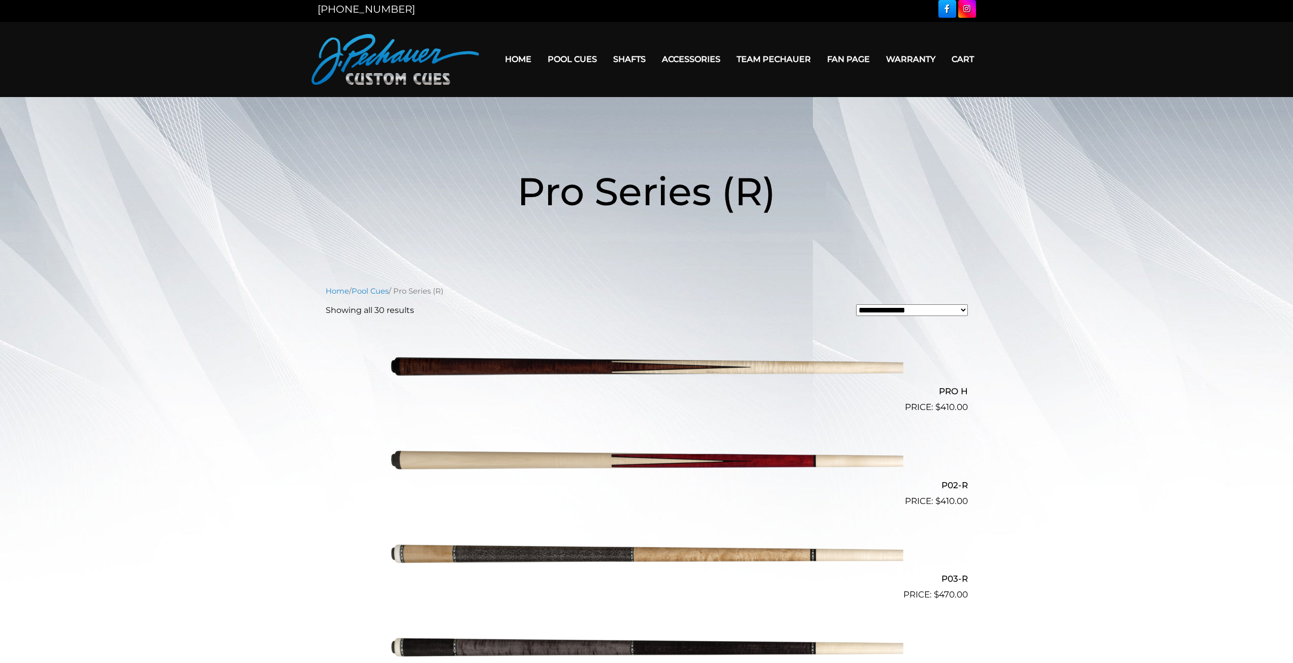
scroll to position [3, 0]
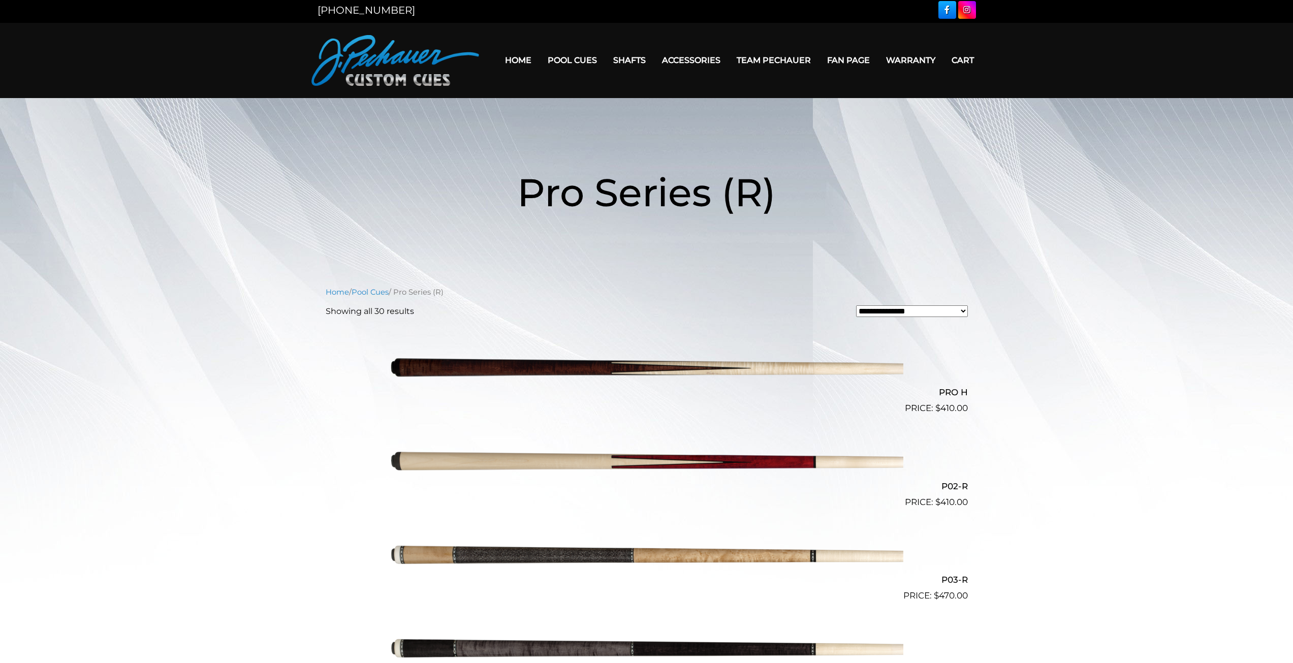
click at [659, 356] on img at bounding box center [646, 368] width 513 height 85
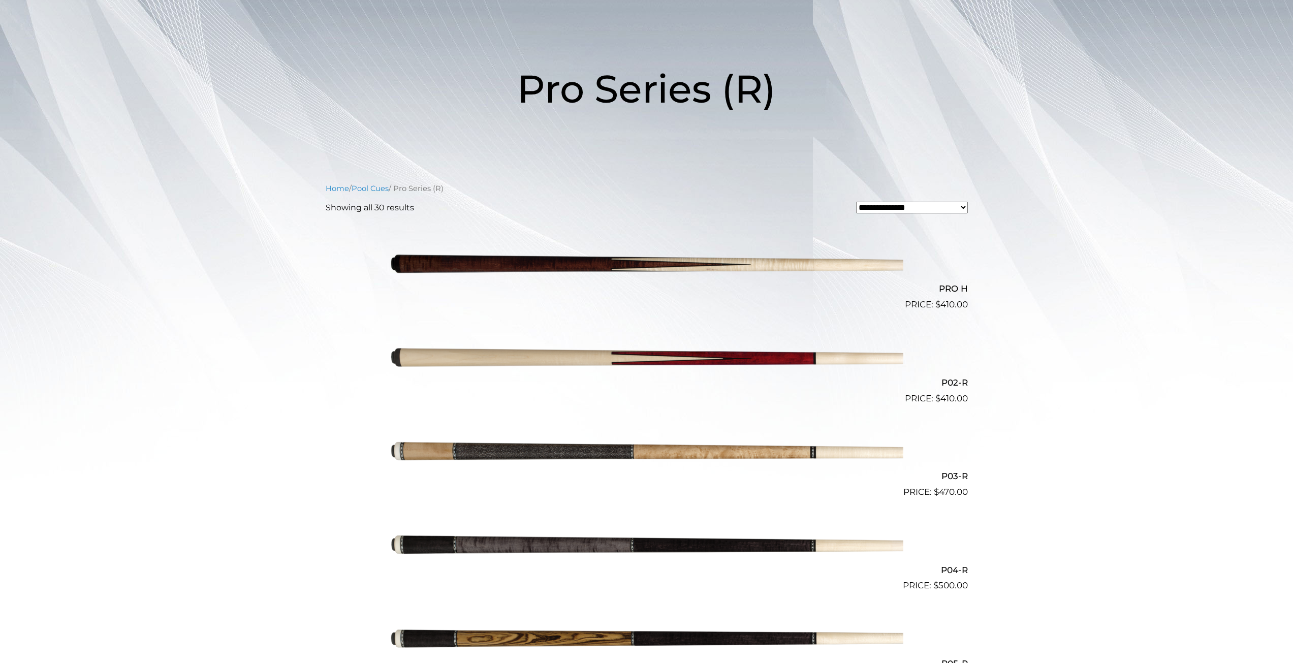
scroll to position [0, 0]
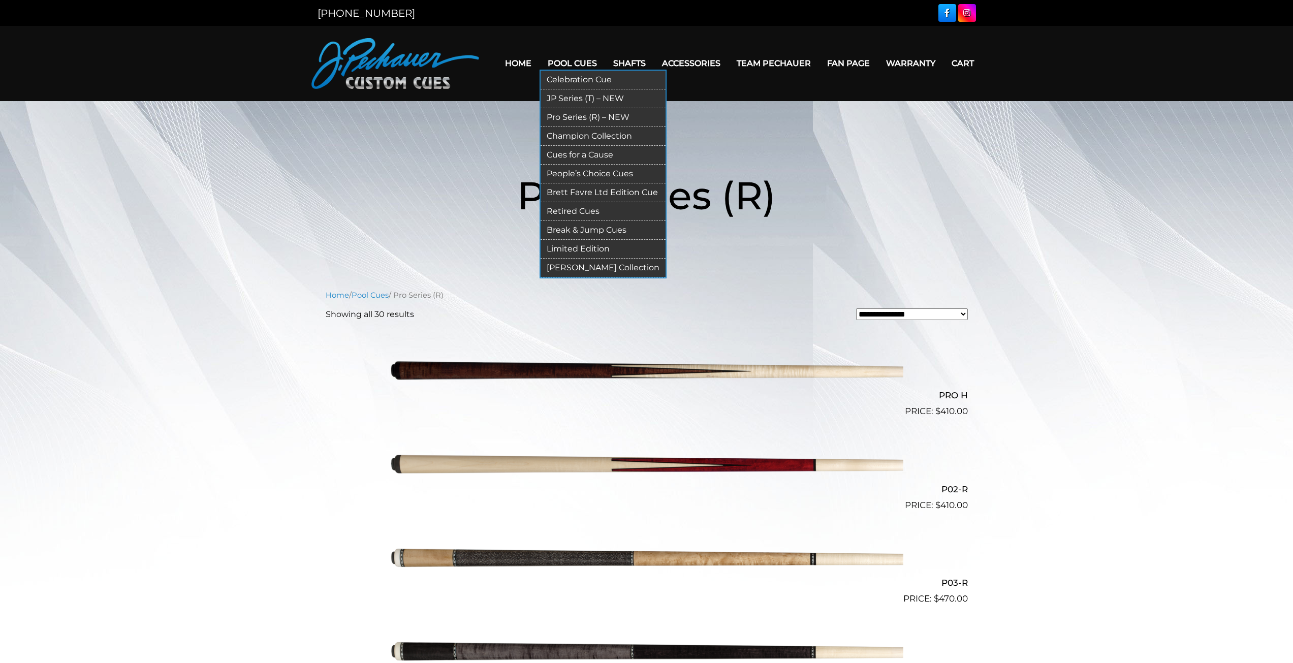
click at [572, 64] on link "Pool Cues" at bounding box center [573, 63] width 66 height 26
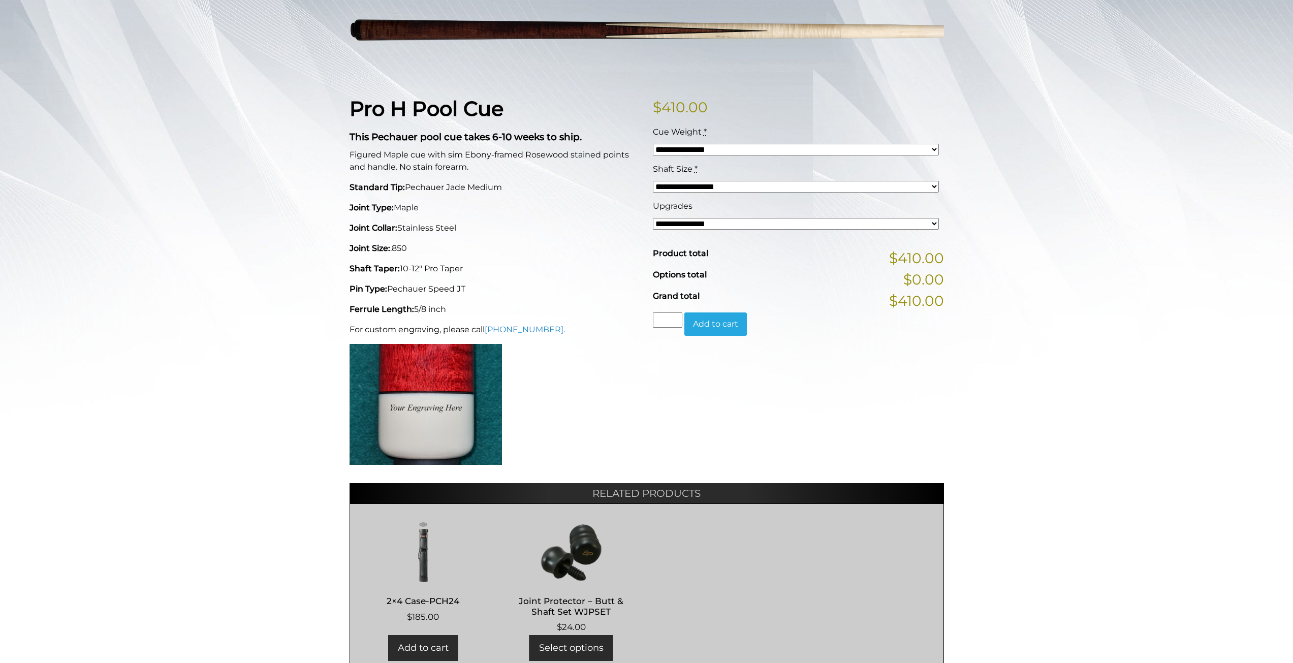
scroll to position [177, 0]
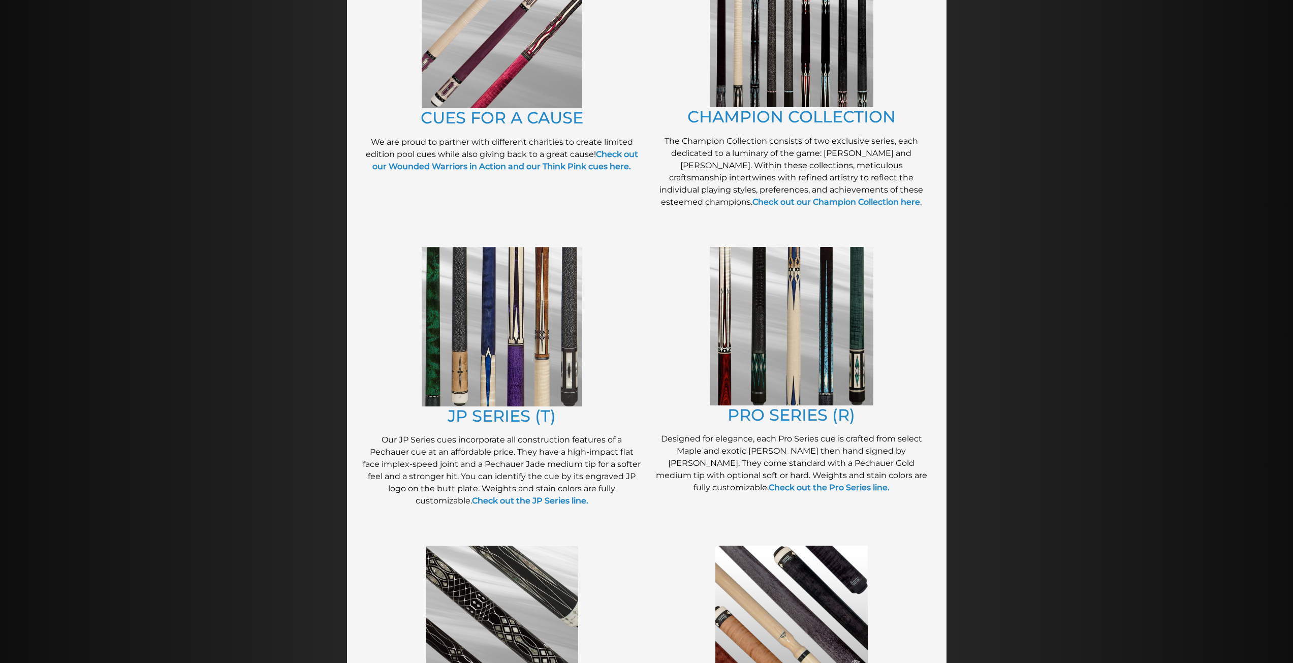
scroll to position [310, 0]
click at [826, 313] on img at bounding box center [792, 325] width 164 height 159
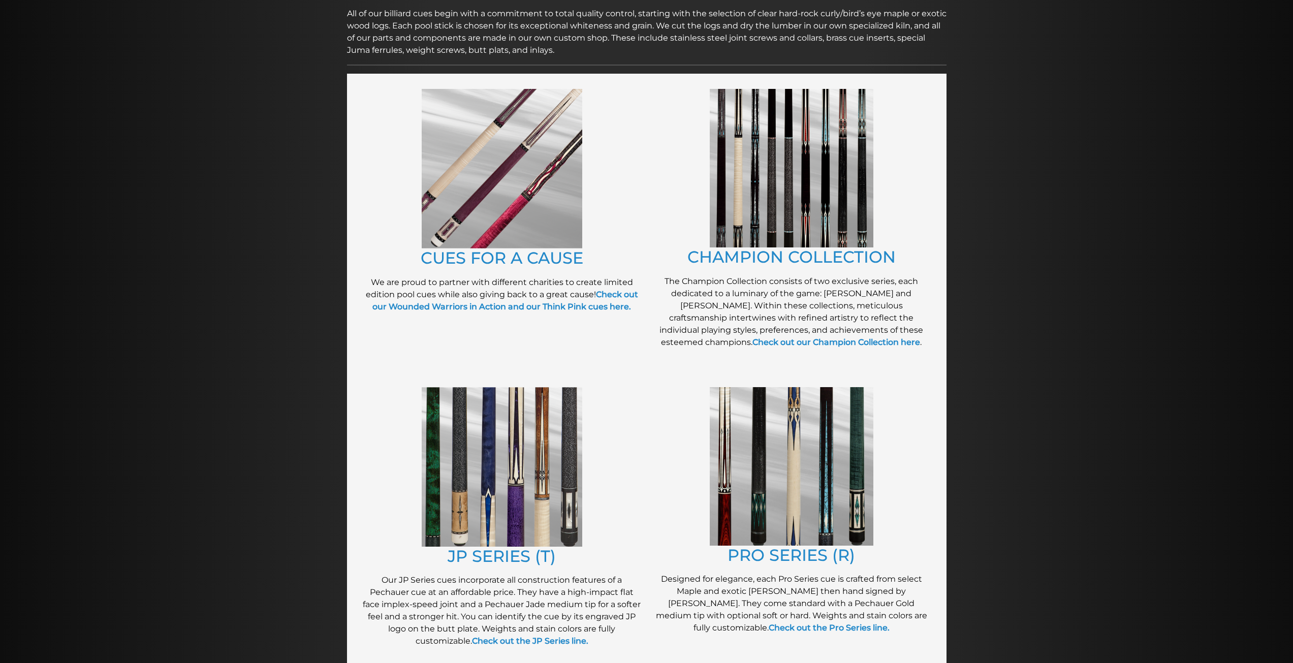
scroll to position [173, 0]
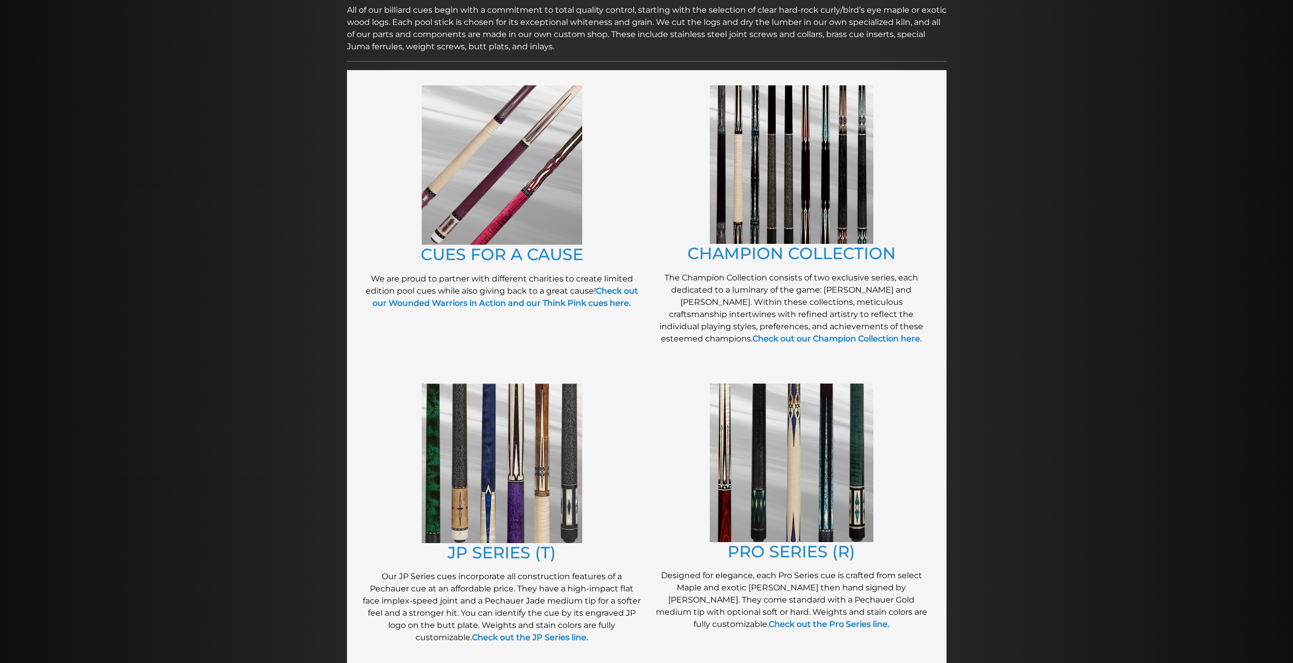
click at [780, 195] on img at bounding box center [792, 164] width 164 height 159
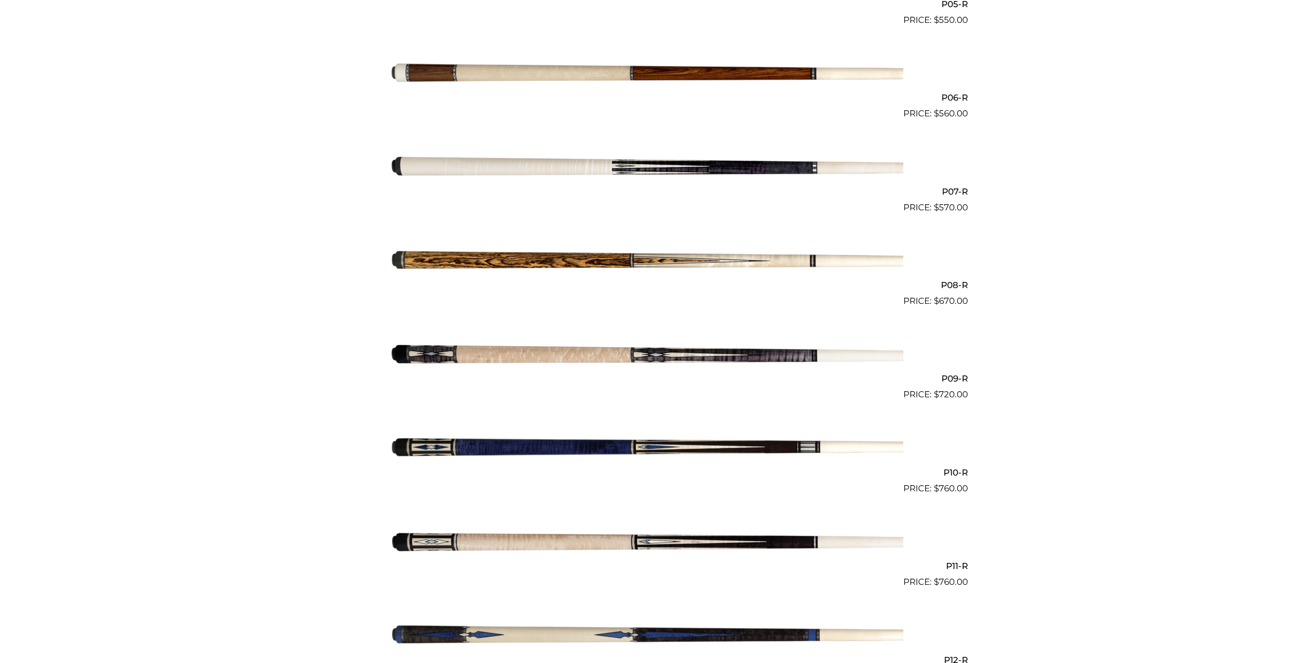
scroll to position [764, 0]
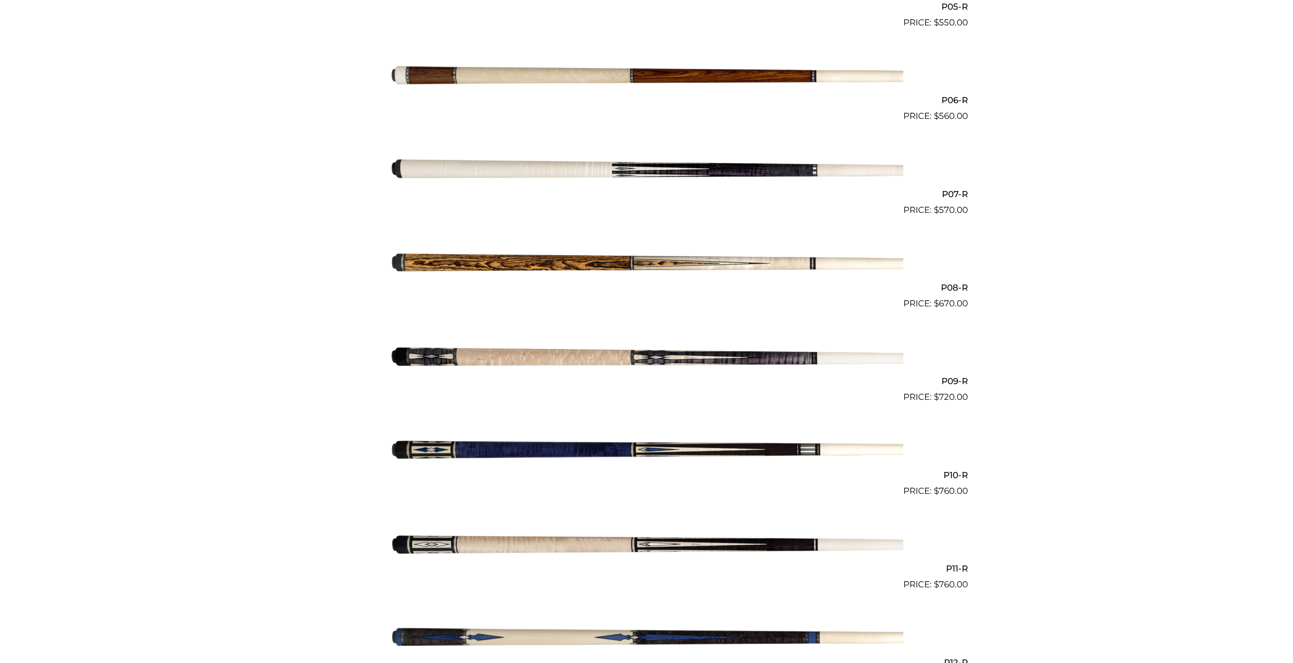
click at [689, 177] on img at bounding box center [646, 169] width 513 height 85
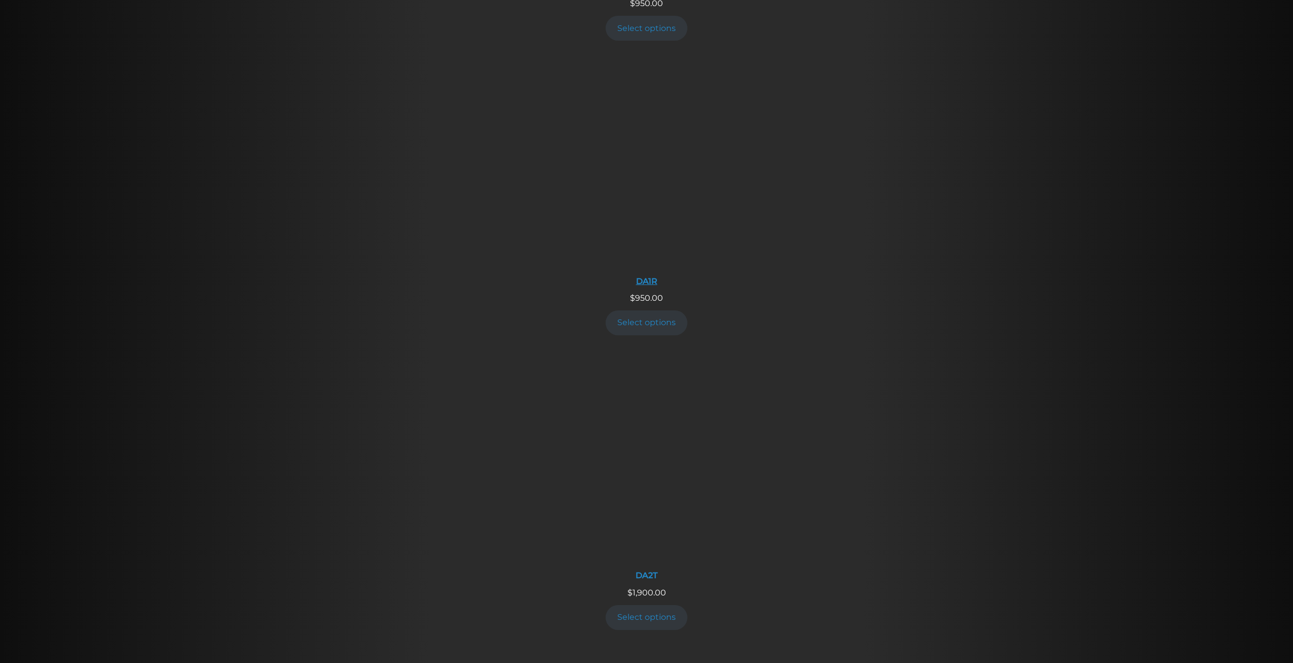
scroll to position [1338, 0]
